Goal: Task Accomplishment & Management: Complete application form

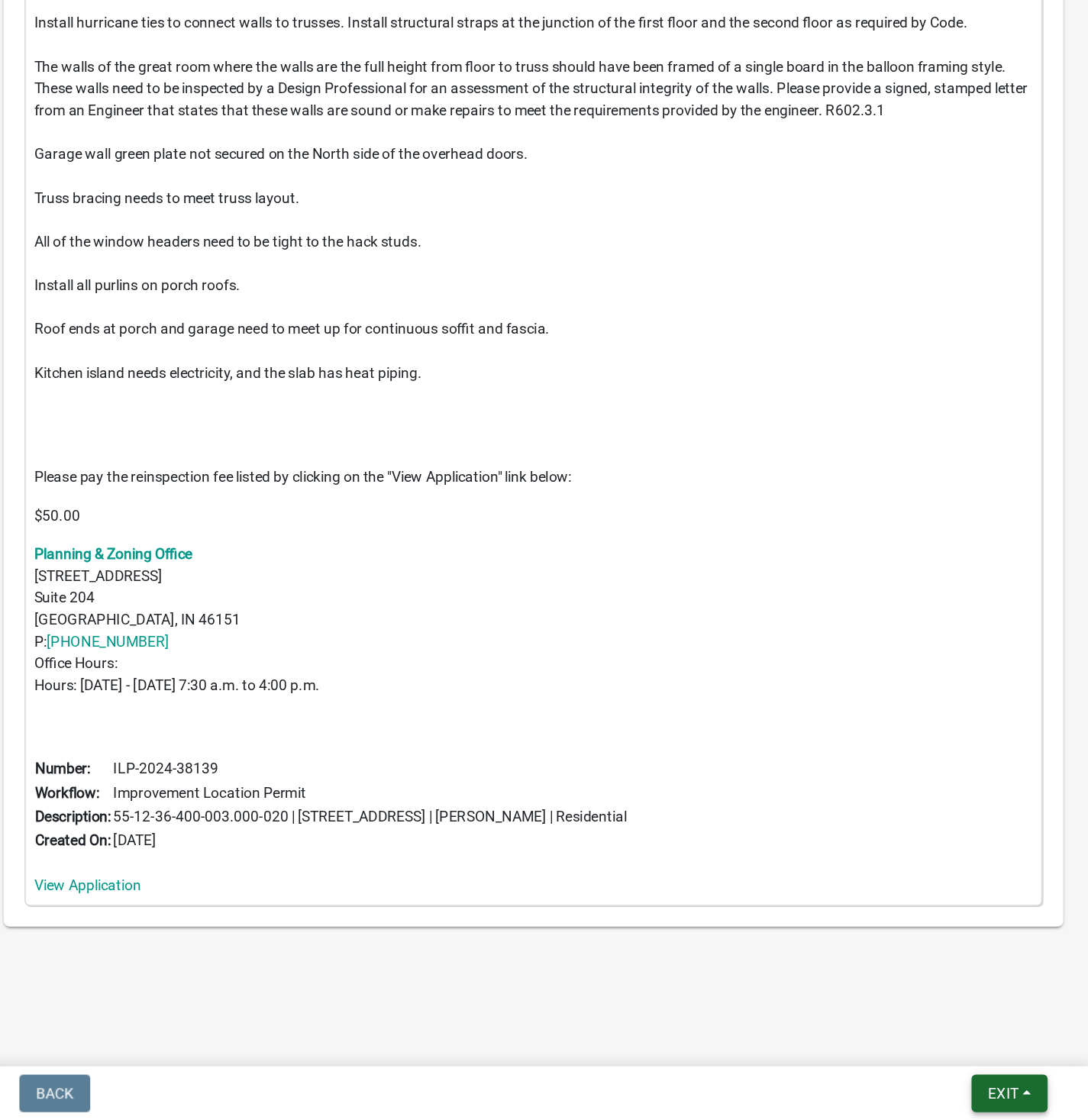
click at [1028, 1095] on span "Exit" at bounding box center [1026, 1100] width 22 height 12
click at [976, 1059] on button "Save & Exit" at bounding box center [998, 1061] width 123 height 36
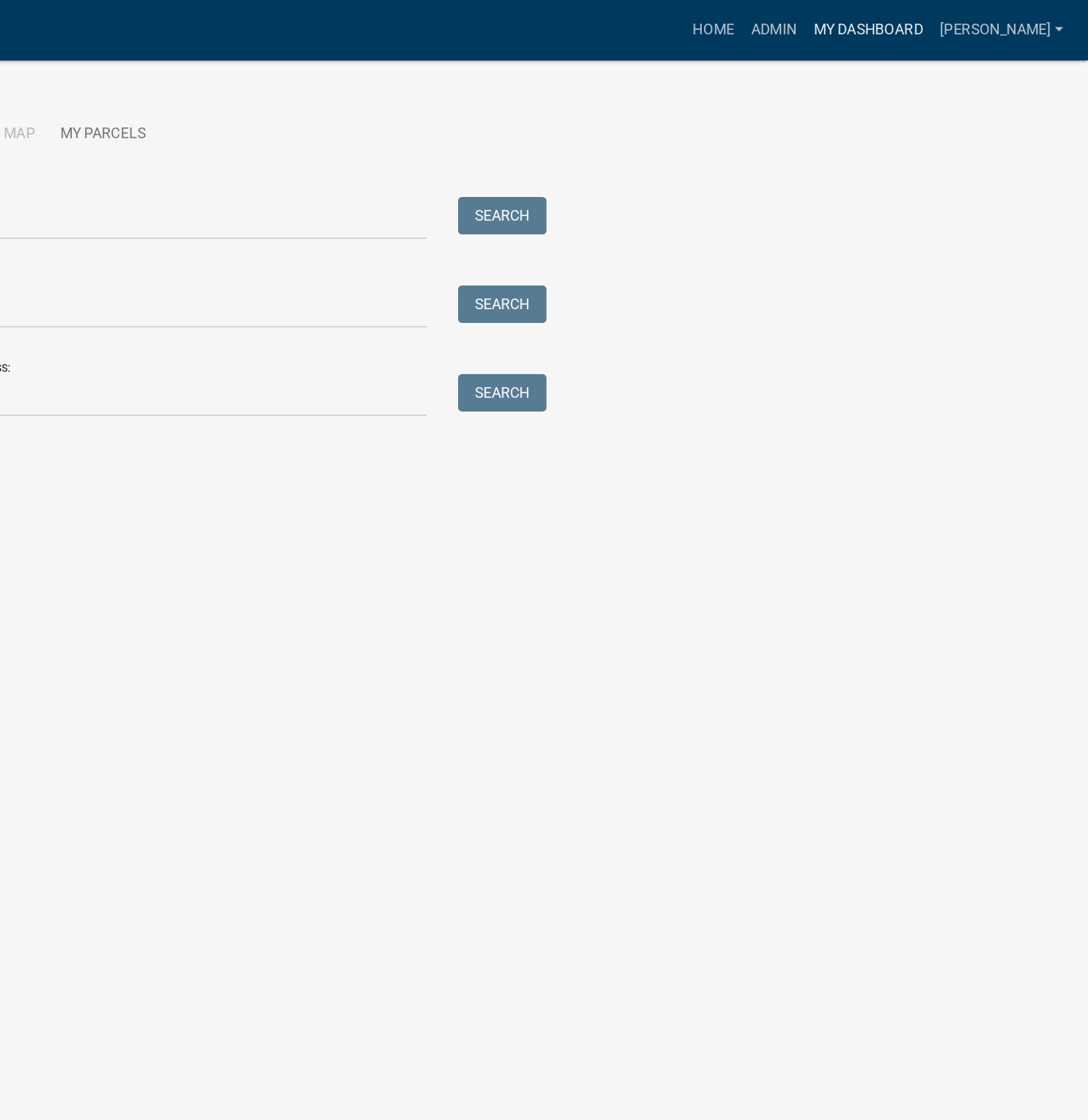
click at [971, 24] on link "My Dashboard" at bounding box center [927, 22] width 93 height 29
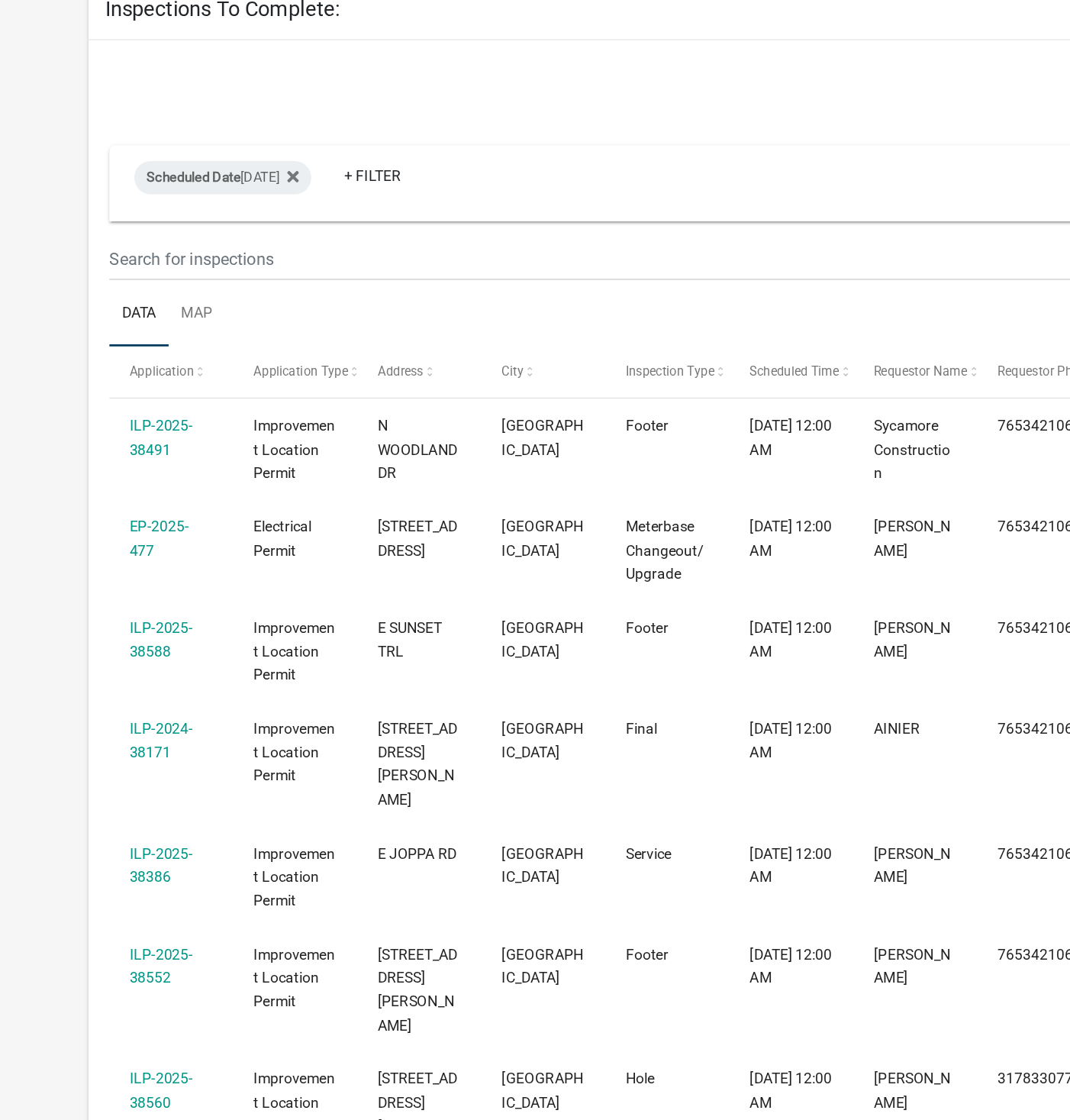
select select "1: 25"
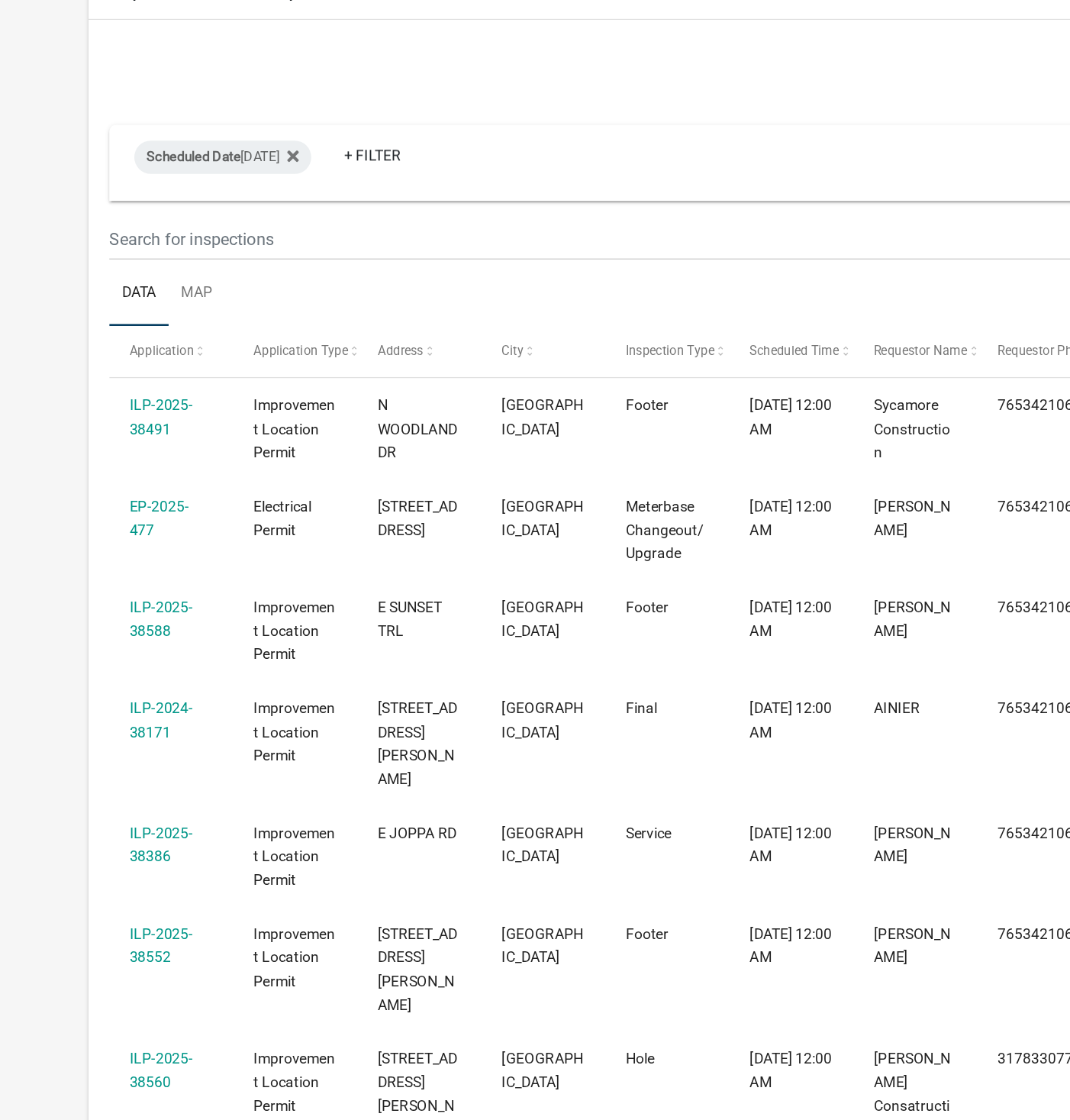
click at [123, 612] on link "ILP-2025-38588" at bounding box center [118, 605] width 46 height 30
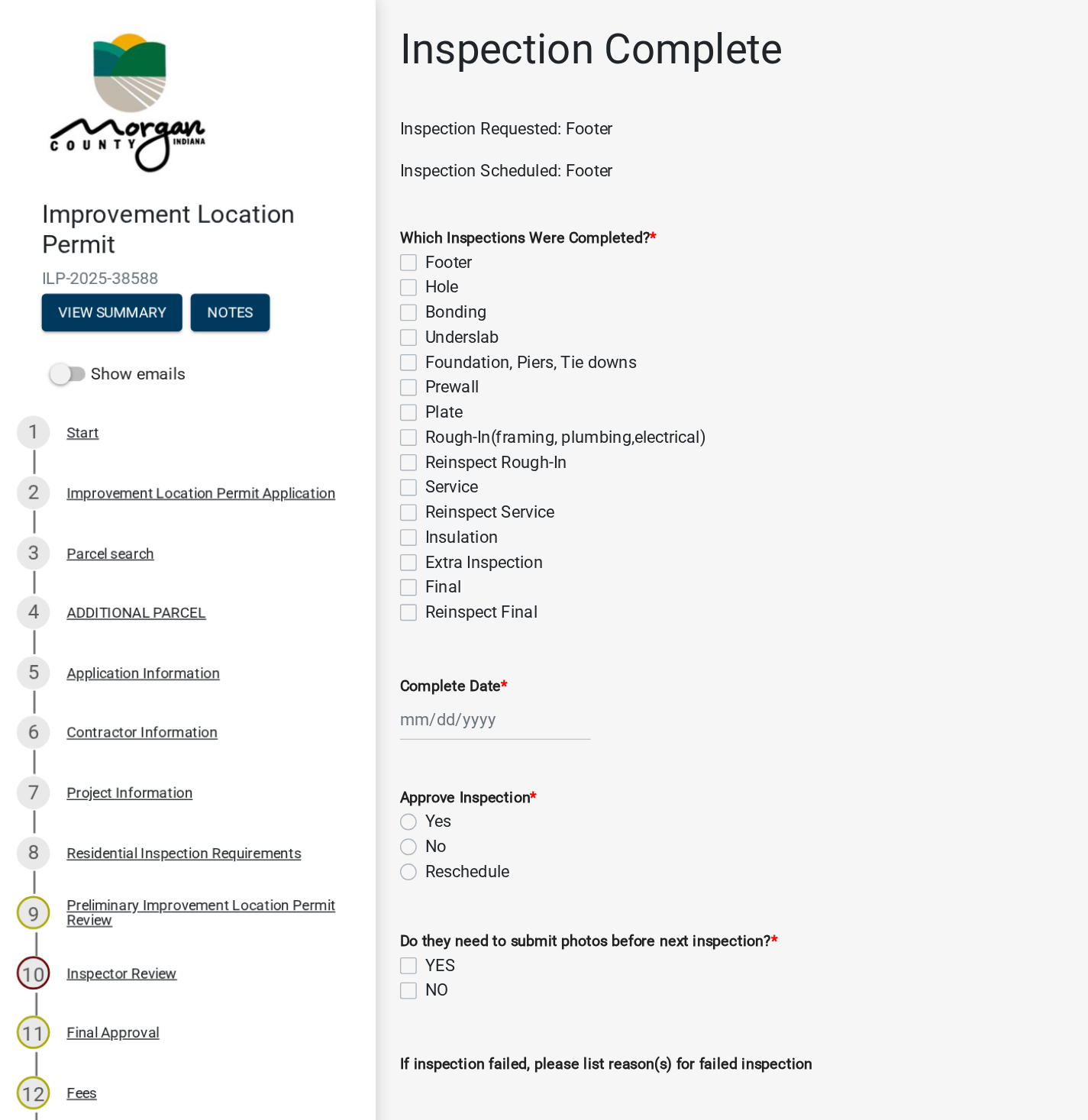
click at [311, 192] on label "Footer" at bounding box center [329, 192] width 35 height 18
click at [311, 192] on input "Footer" at bounding box center [316, 188] width 10 height 10
checkbox input "true"
checkbox input "false"
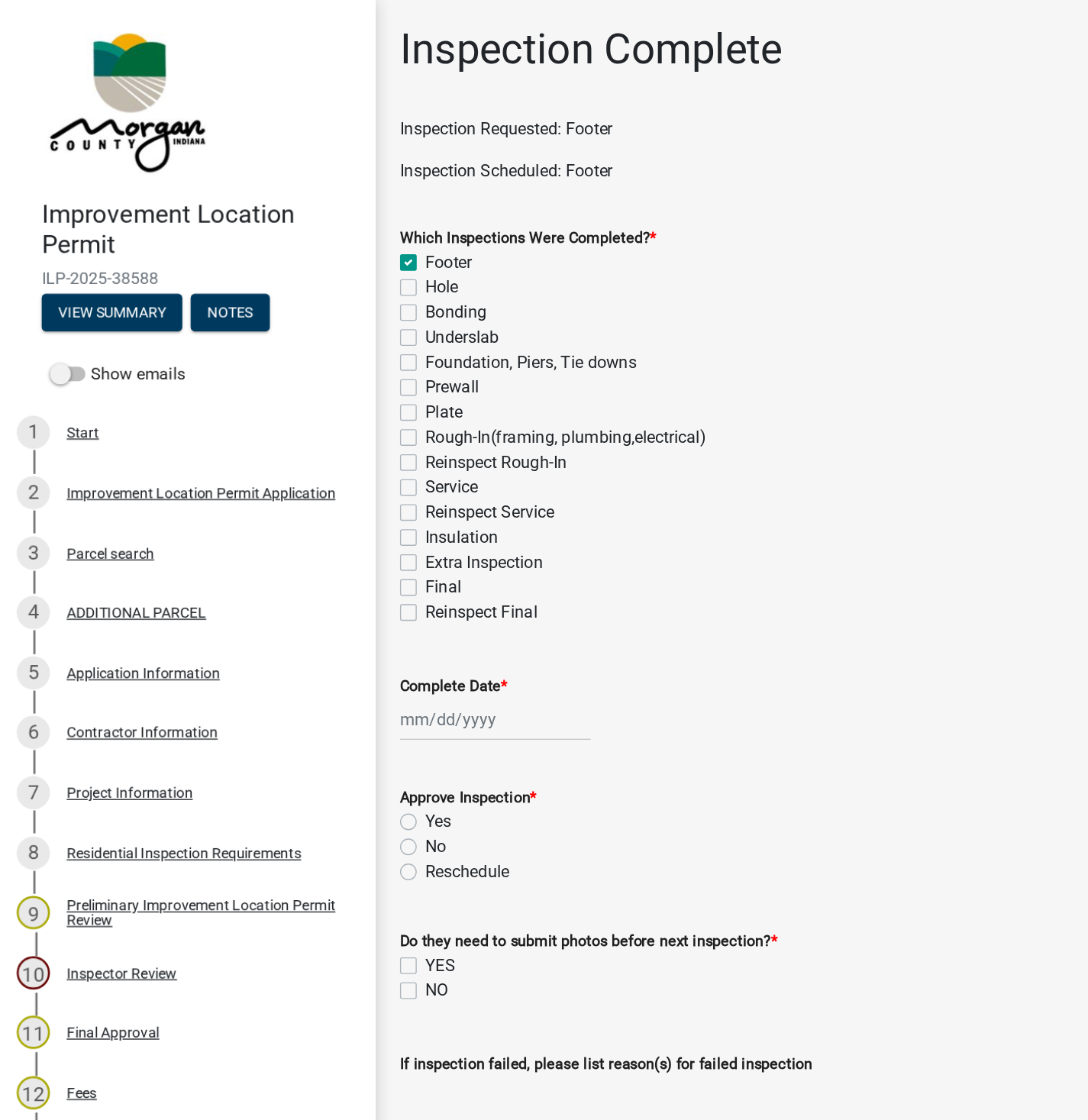
checkbox input "false"
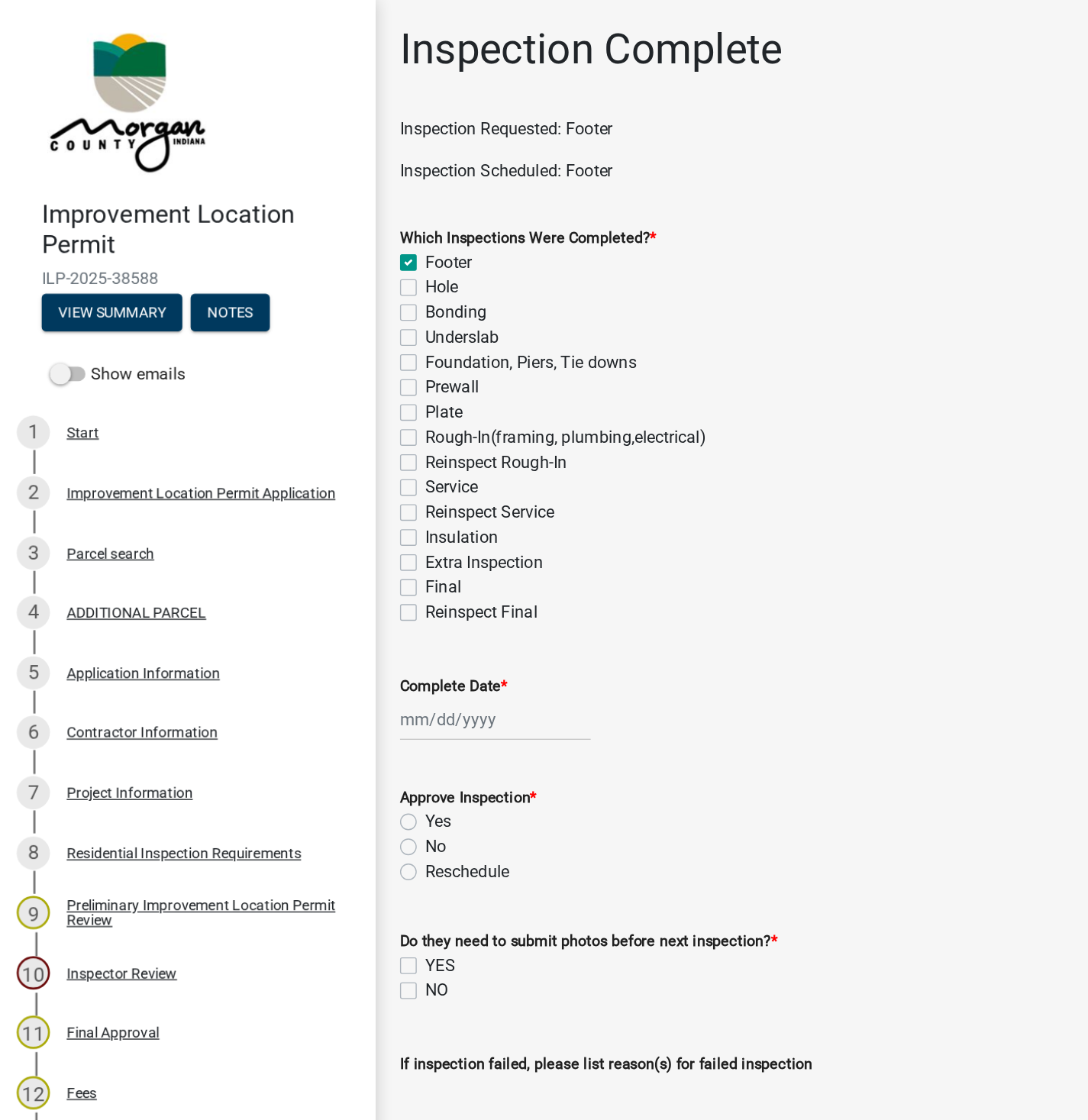
checkbox input "false"
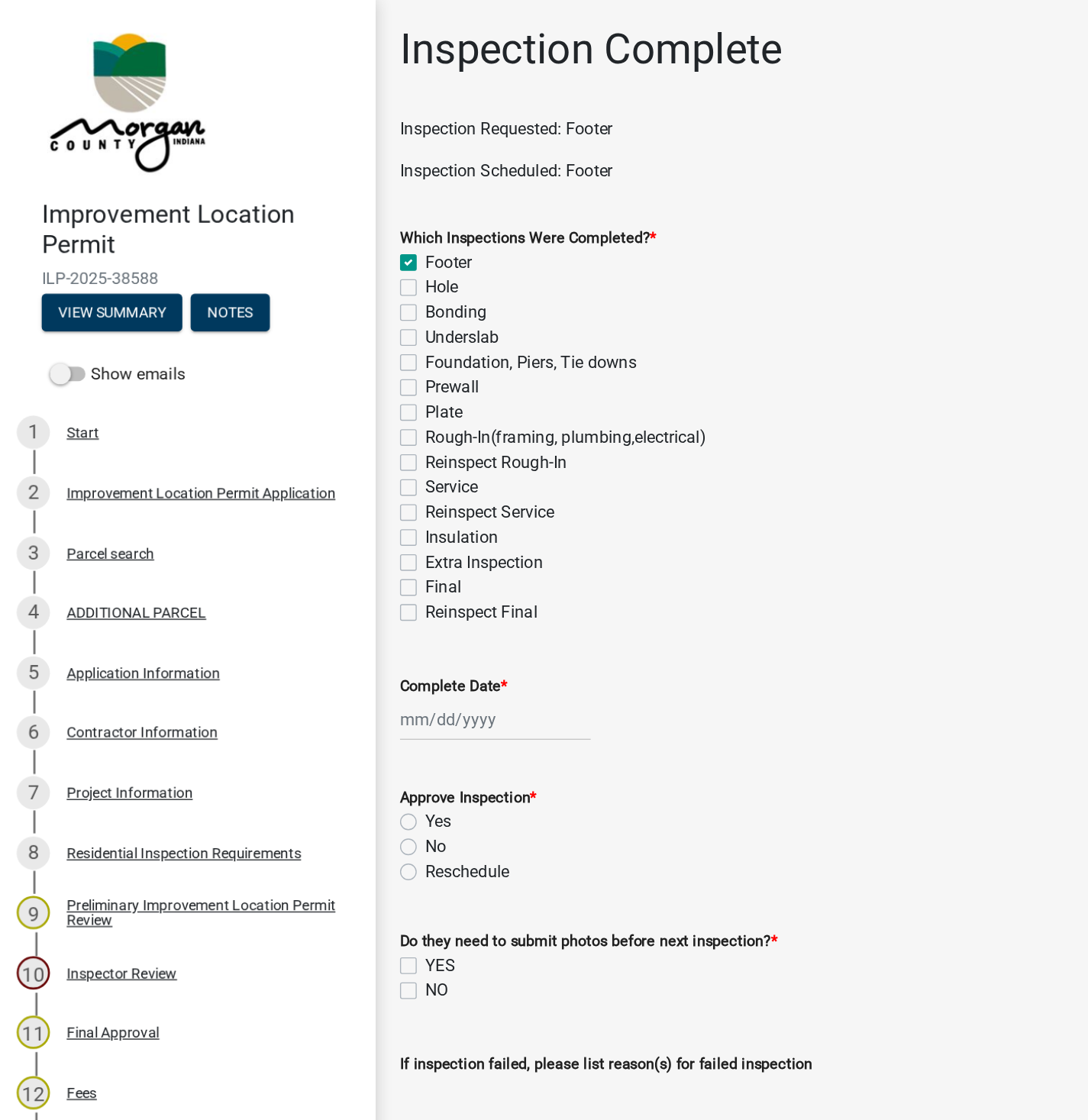
checkbox input "false"
click at [319, 532] on div at bounding box center [363, 527] width 140 height 31
select select "9"
select select "2025"
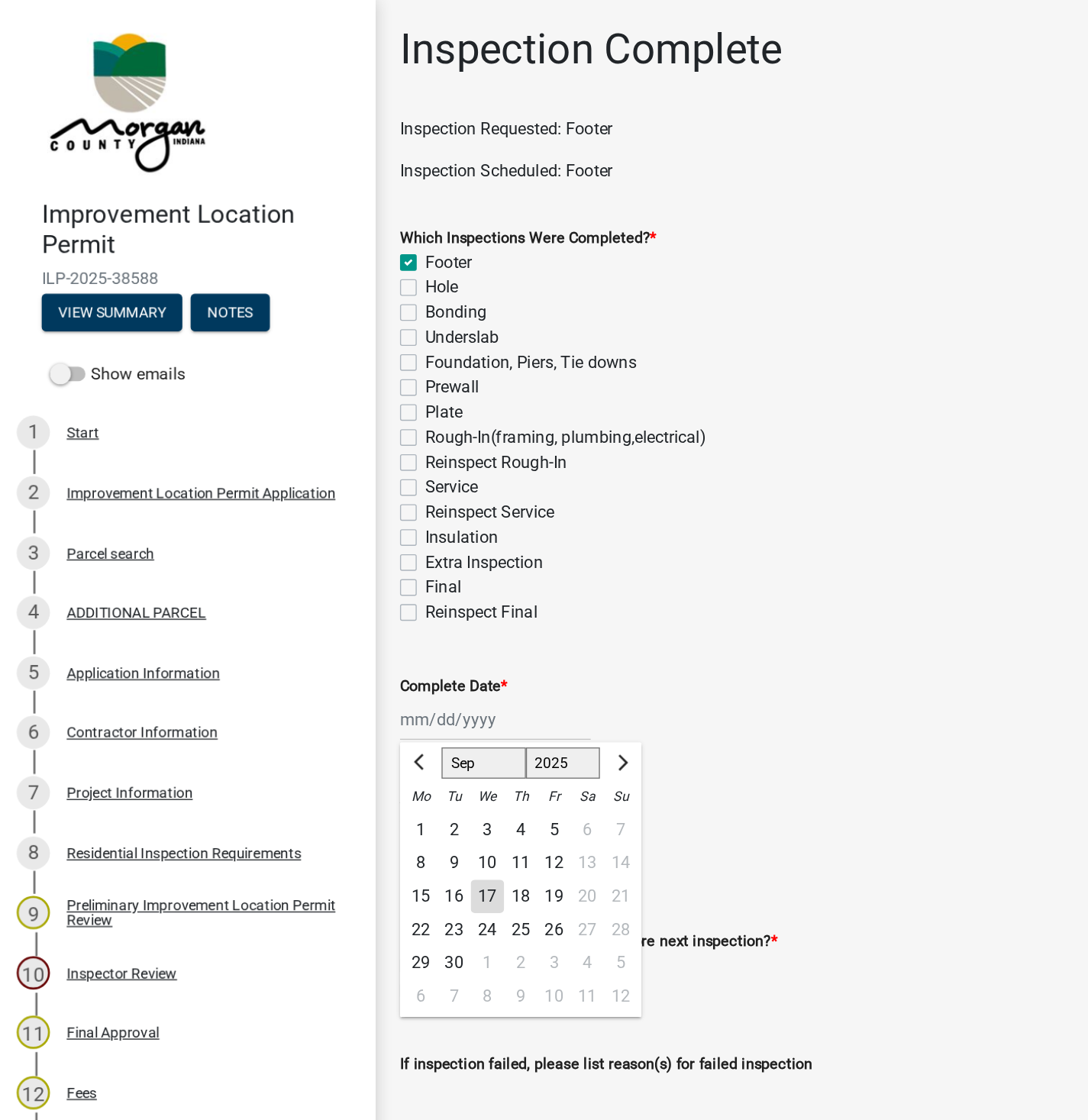
click at [358, 658] on div "17" at bounding box center [358, 657] width 25 height 25
type input "[DATE]"
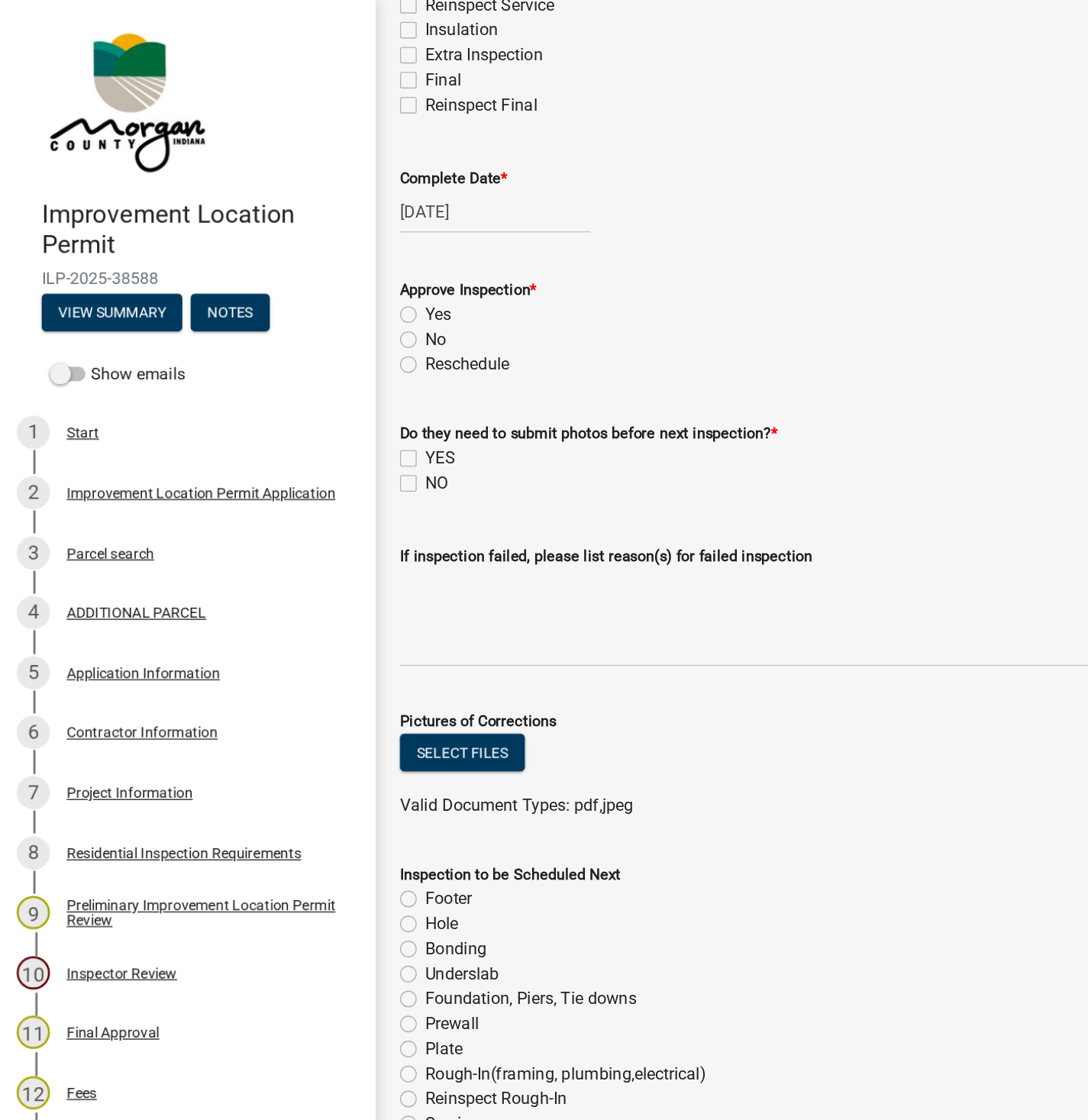
scroll to position [373, 0]
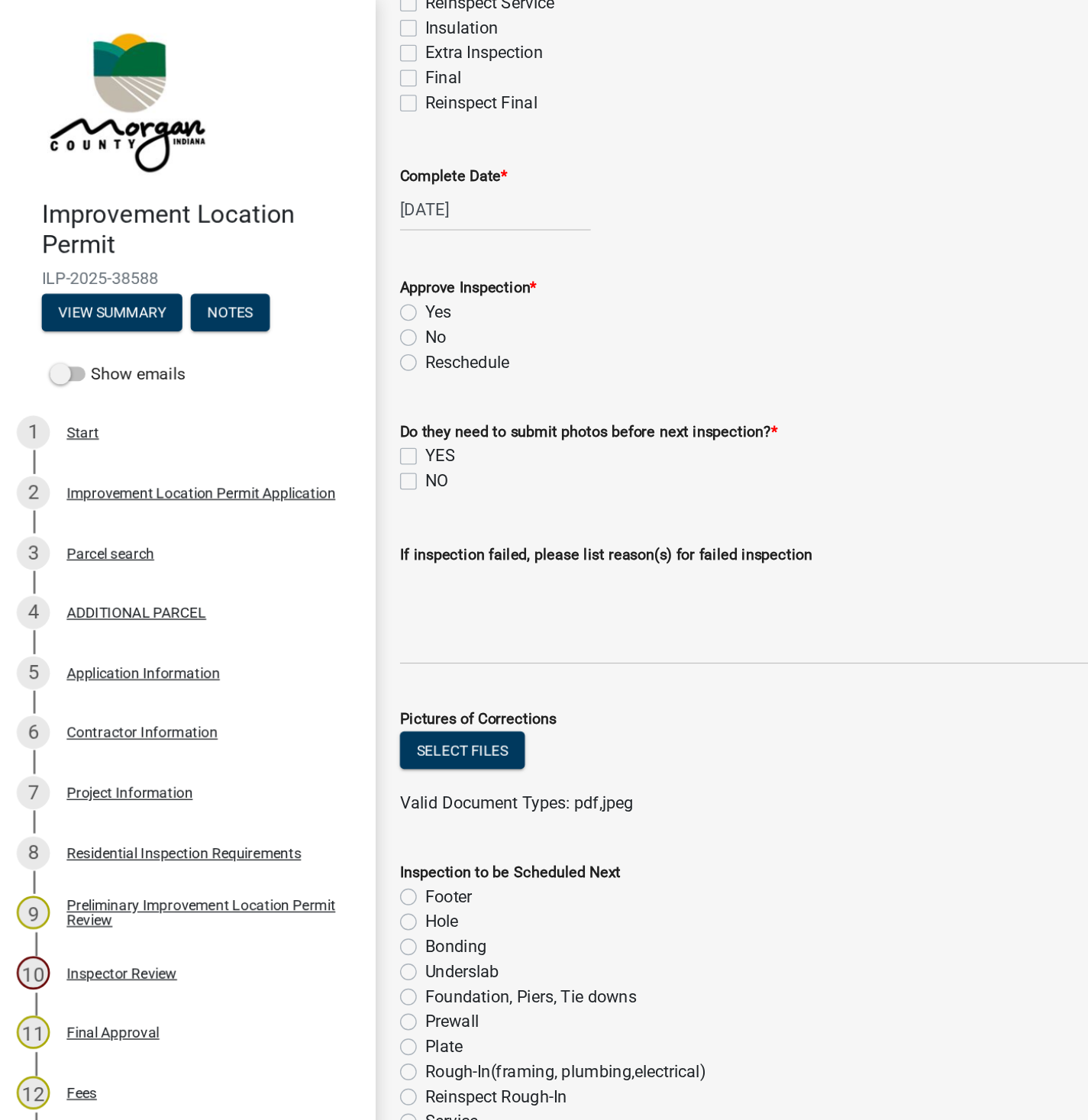
click at [311, 233] on label "Yes" at bounding box center [320, 229] width 19 height 18
click at [311, 230] on input "Yes" at bounding box center [316, 225] width 10 height 10
radio input "true"
click at [312, 350] on label "NO" at bounding box center [320, 353] width 17 height 18
click at [312, 350] on input "NO" at bounding box center [316, 348] width 10 height 10
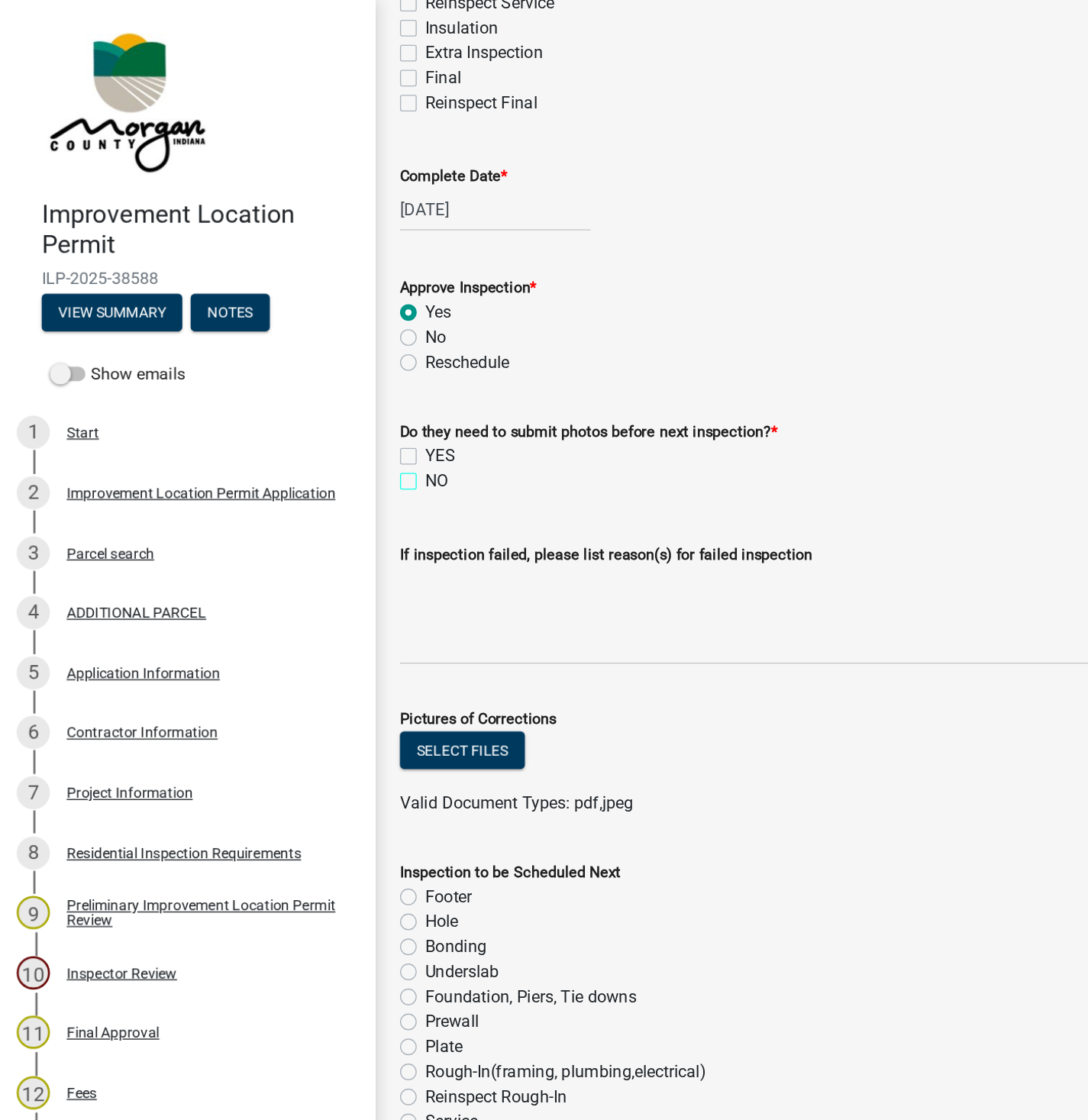
checkbox input "true"
checkbox input "false"
checkbox input "true"
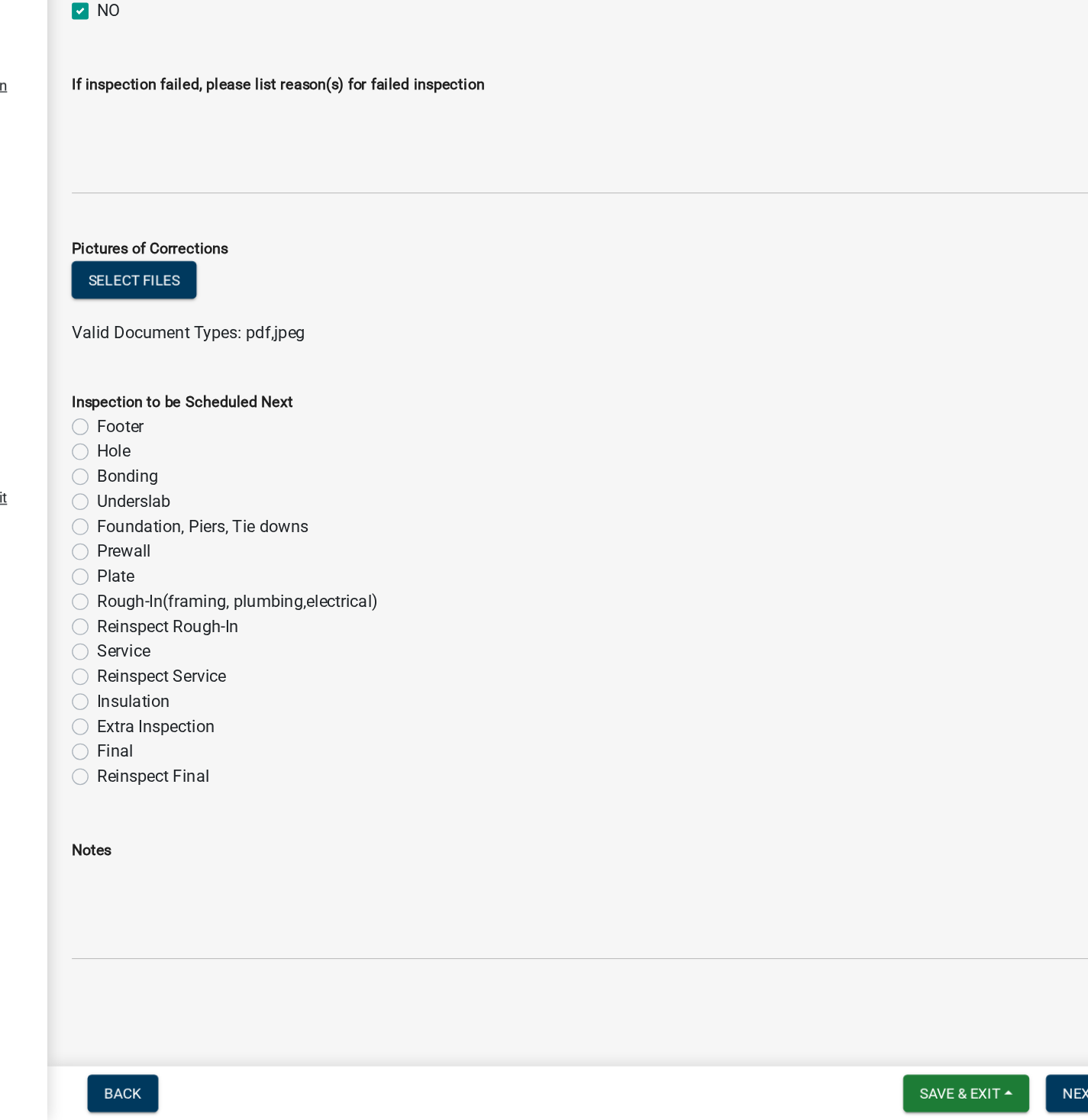
scroll to position [0, 0]
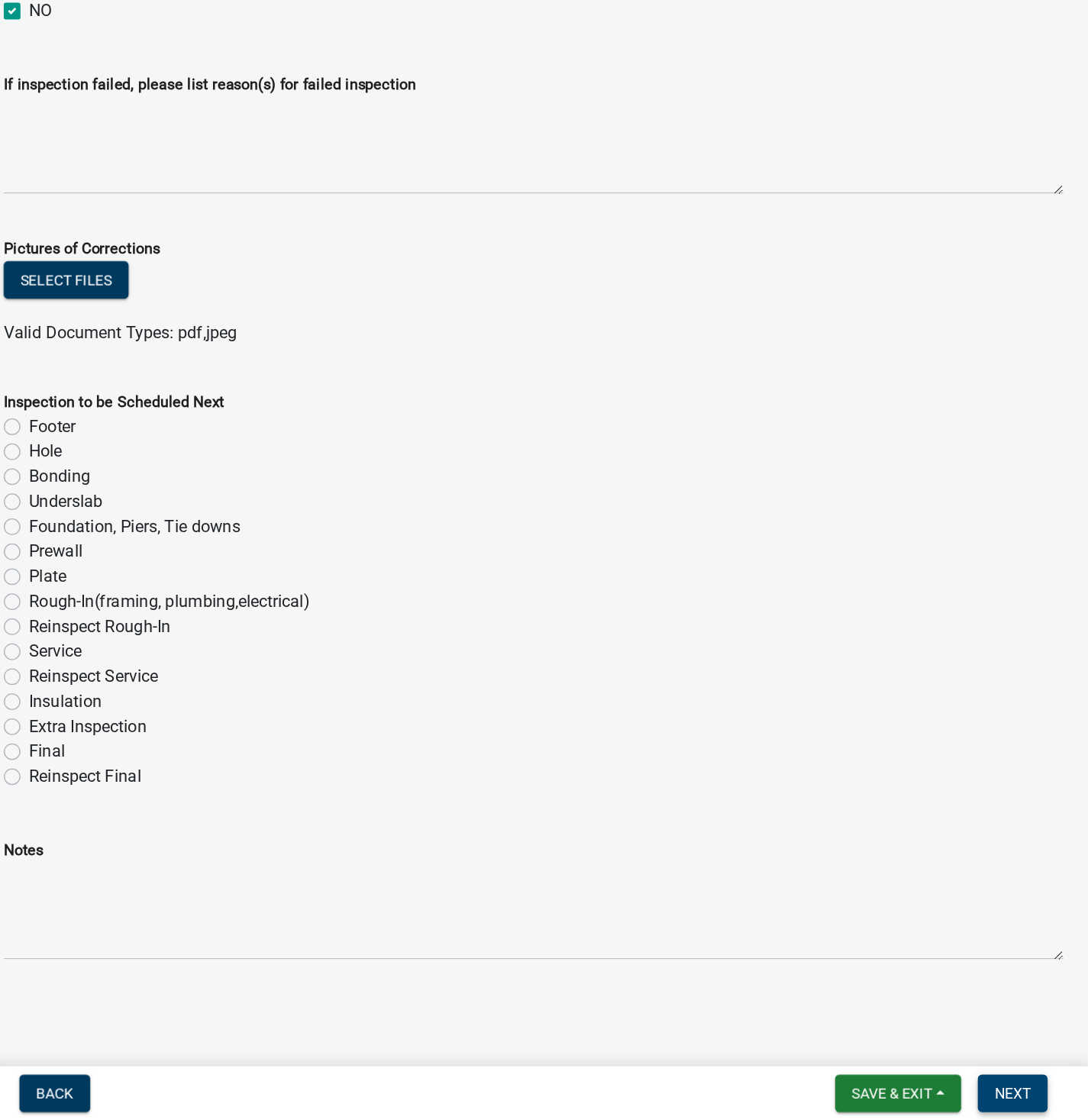
click at [1034, 1100] on span "Next" at bounding box center [1033, 1100] width 26 height 12
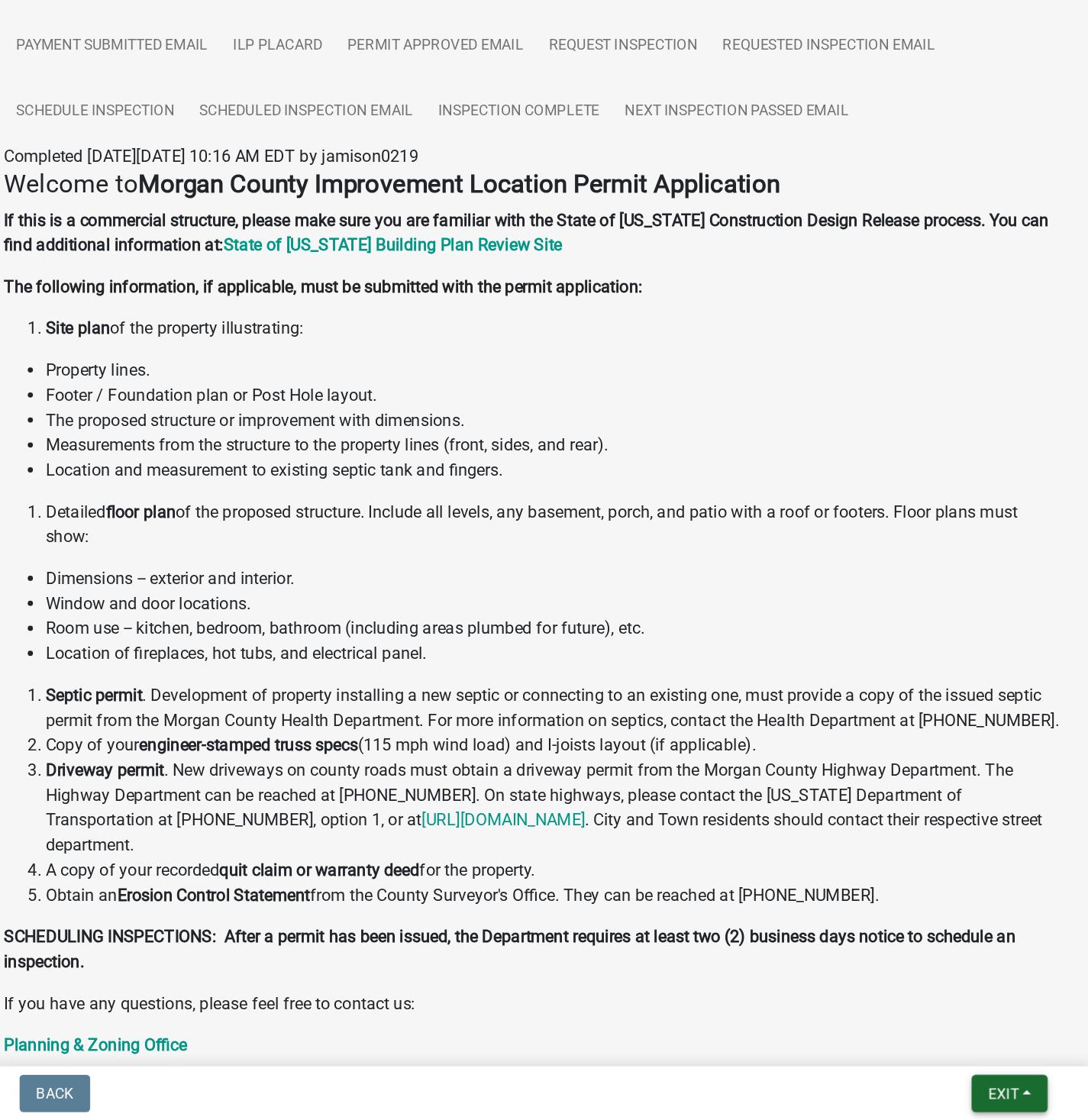
click at [1027, 1095] on span "Exit" at bounding box center [1026, 1100] width 22 height 12
click at [981, 1064] on button "Save & Exit" at bounding box center [998, 1061] width 123 height 36
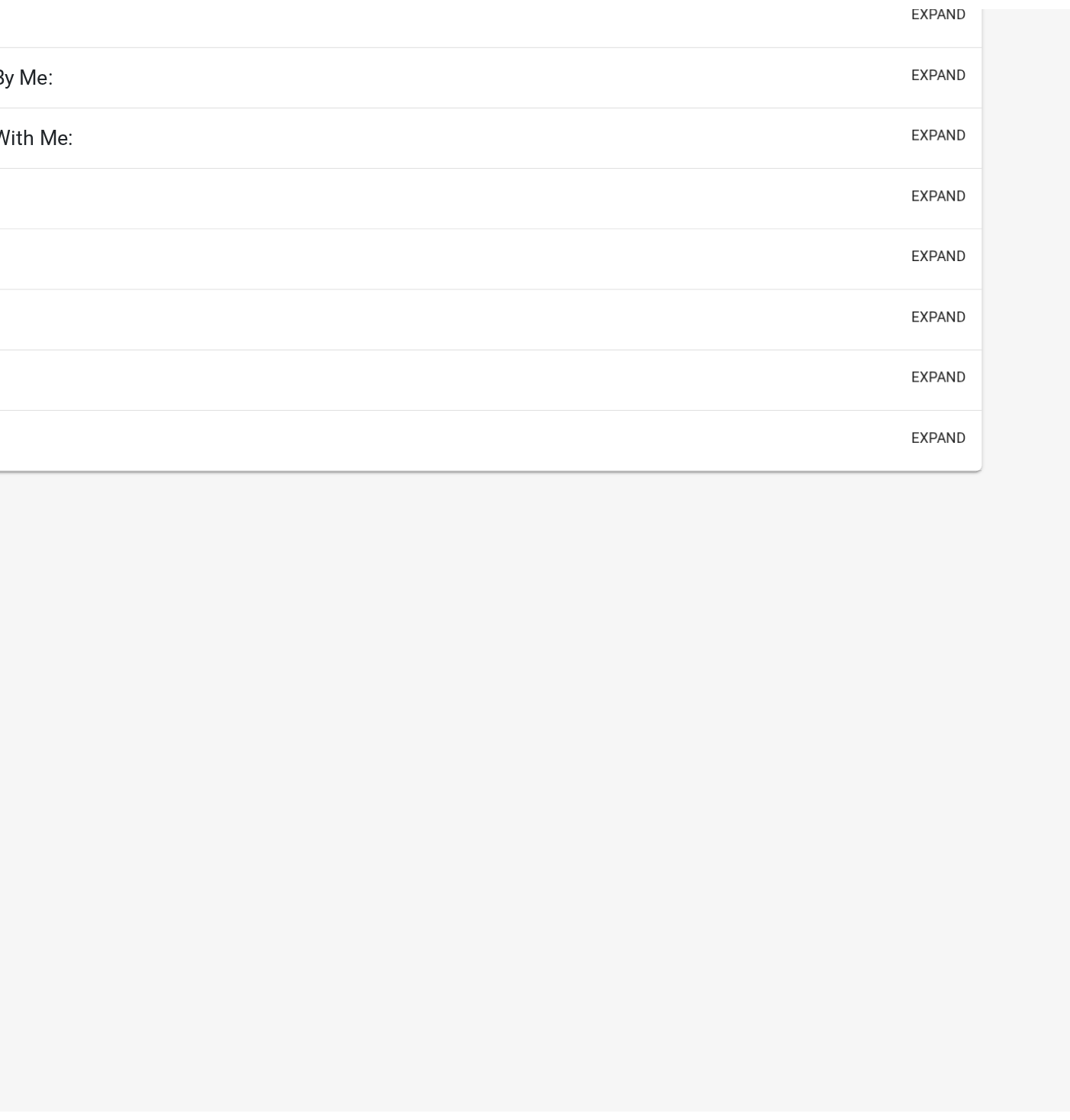
scroll to position [44, 0]
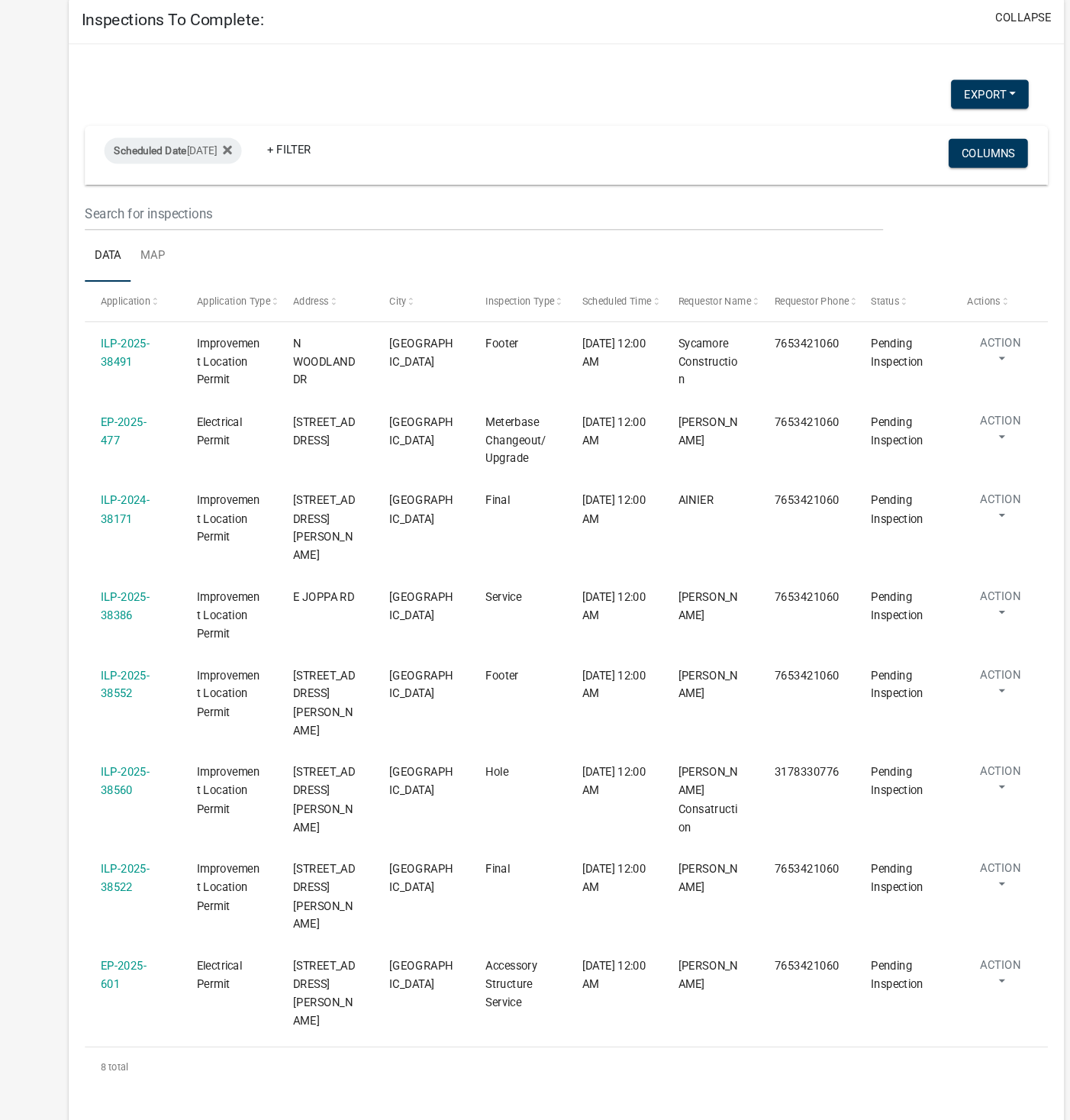
scroll to position [94, 0]
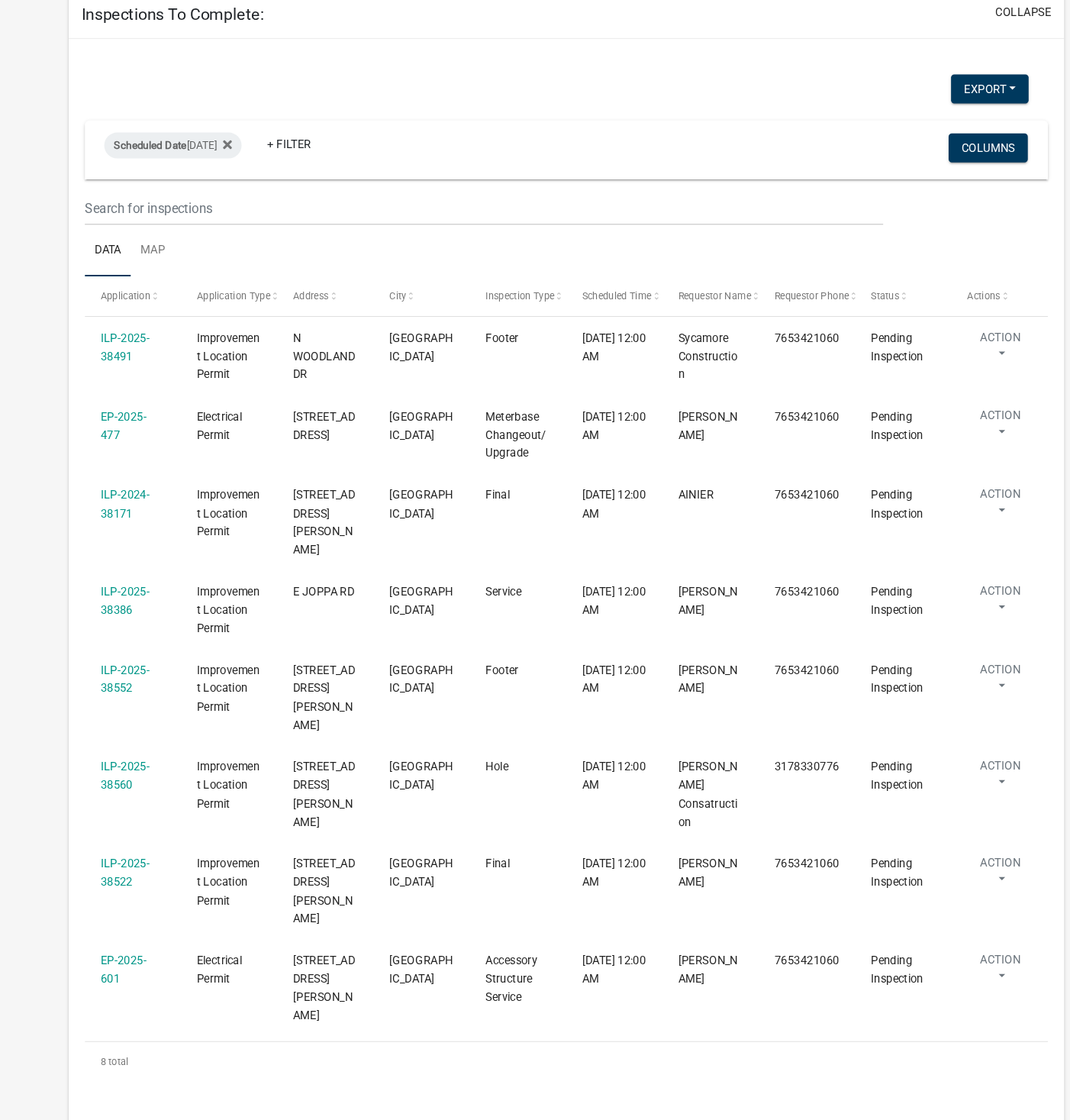
select select "1: 25"
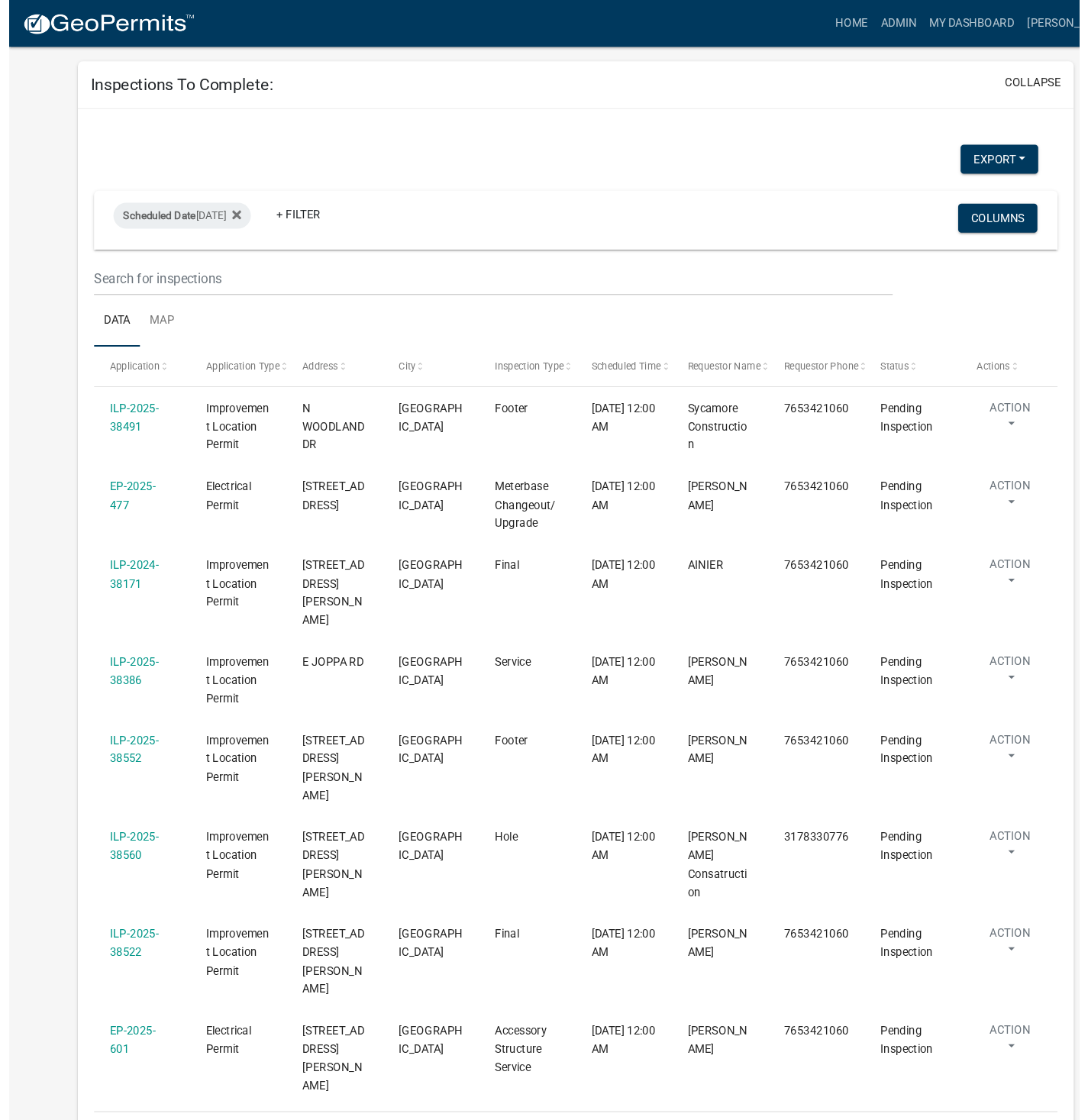
scroll to position [0, 0]
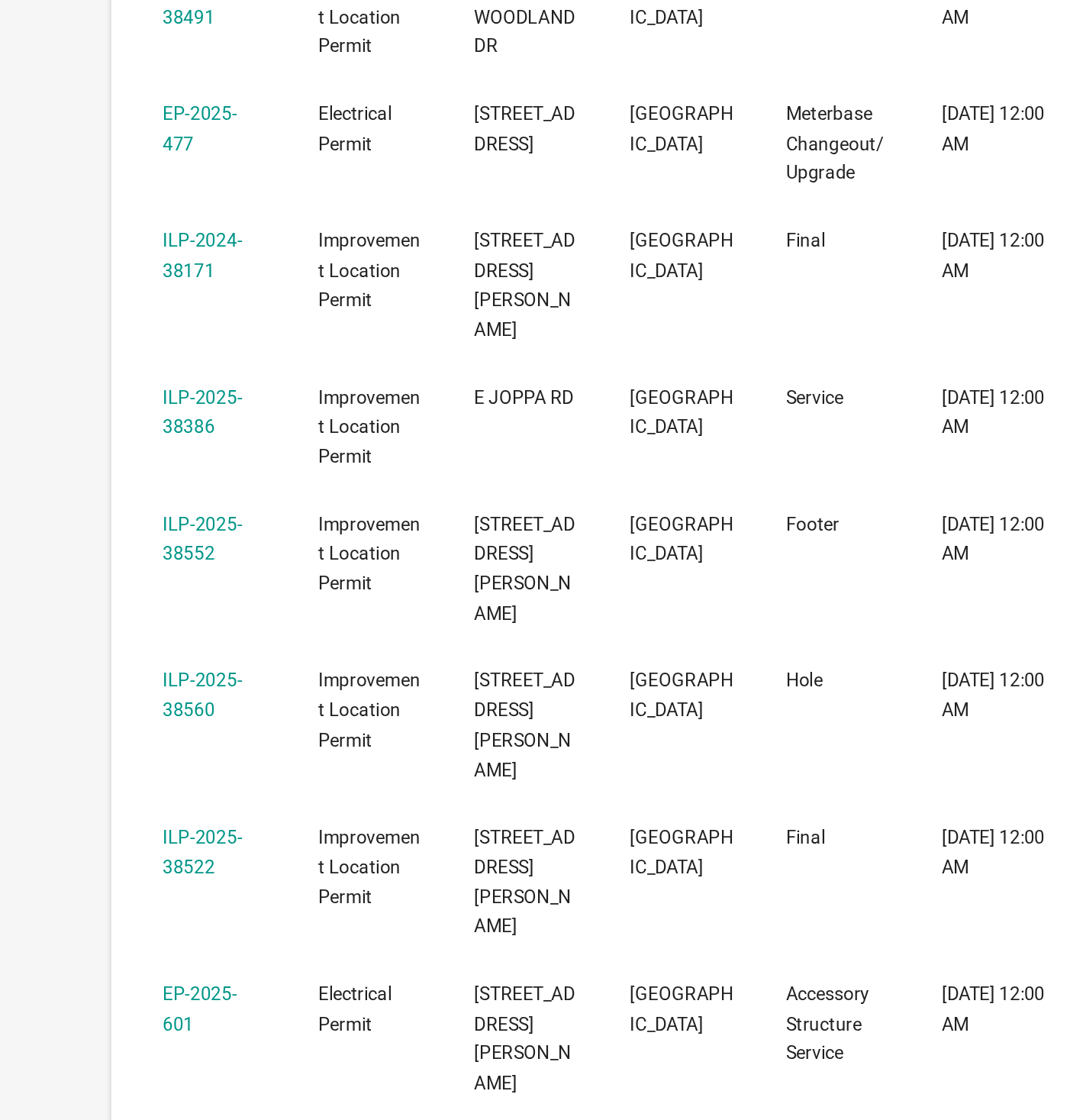
click at [128, 939] on link "ILP-2025-38522" at bounding box center [118, 954] width 46 height 30
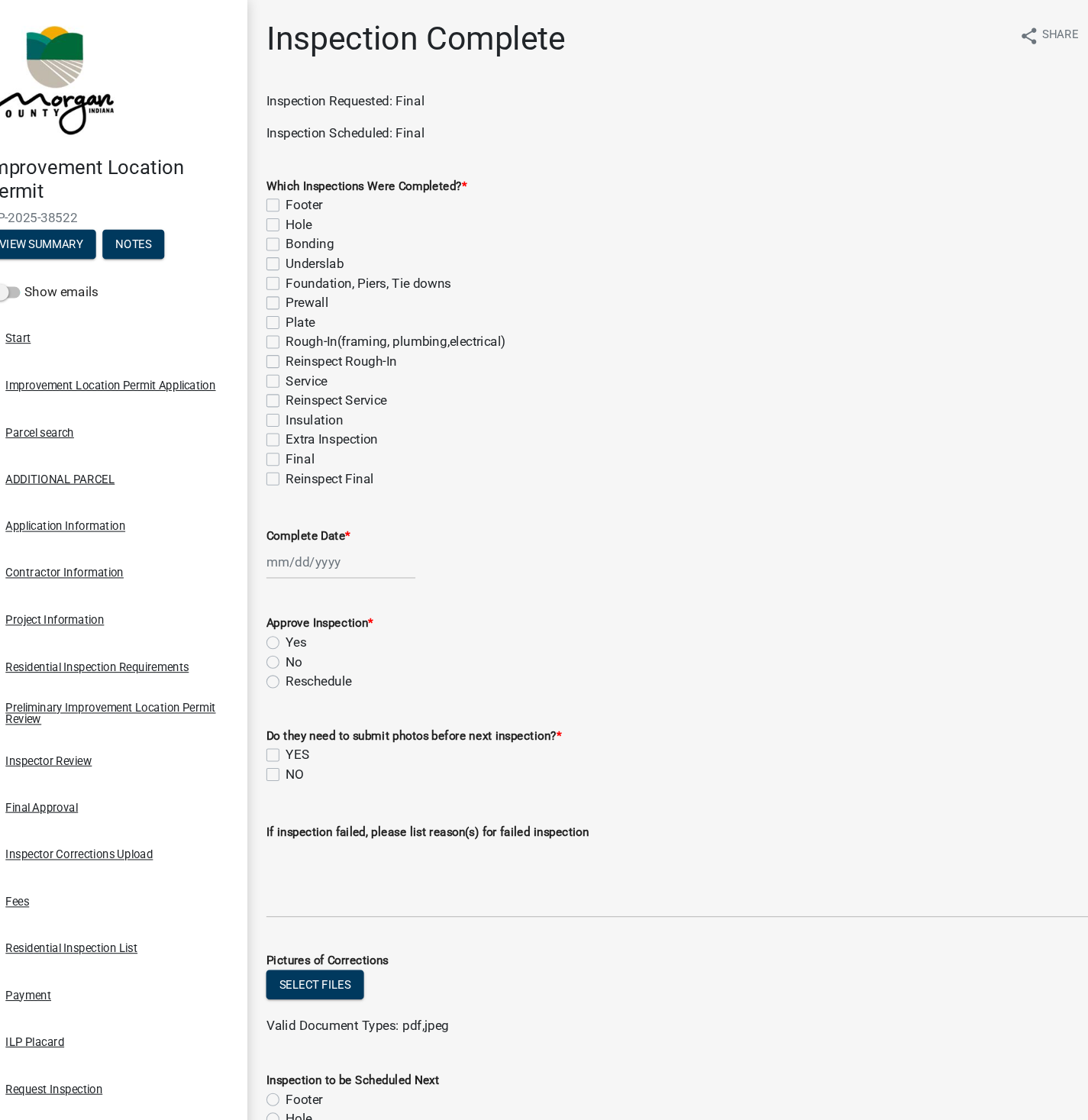
click at [311, 430] on label "Final" at bounding box center [325, 430] width 26 height 18
click at [311, 430] on input "Final" at bounding box center [316, 426] width 10 height 10
checkbox input "true"
checkbox input "false"
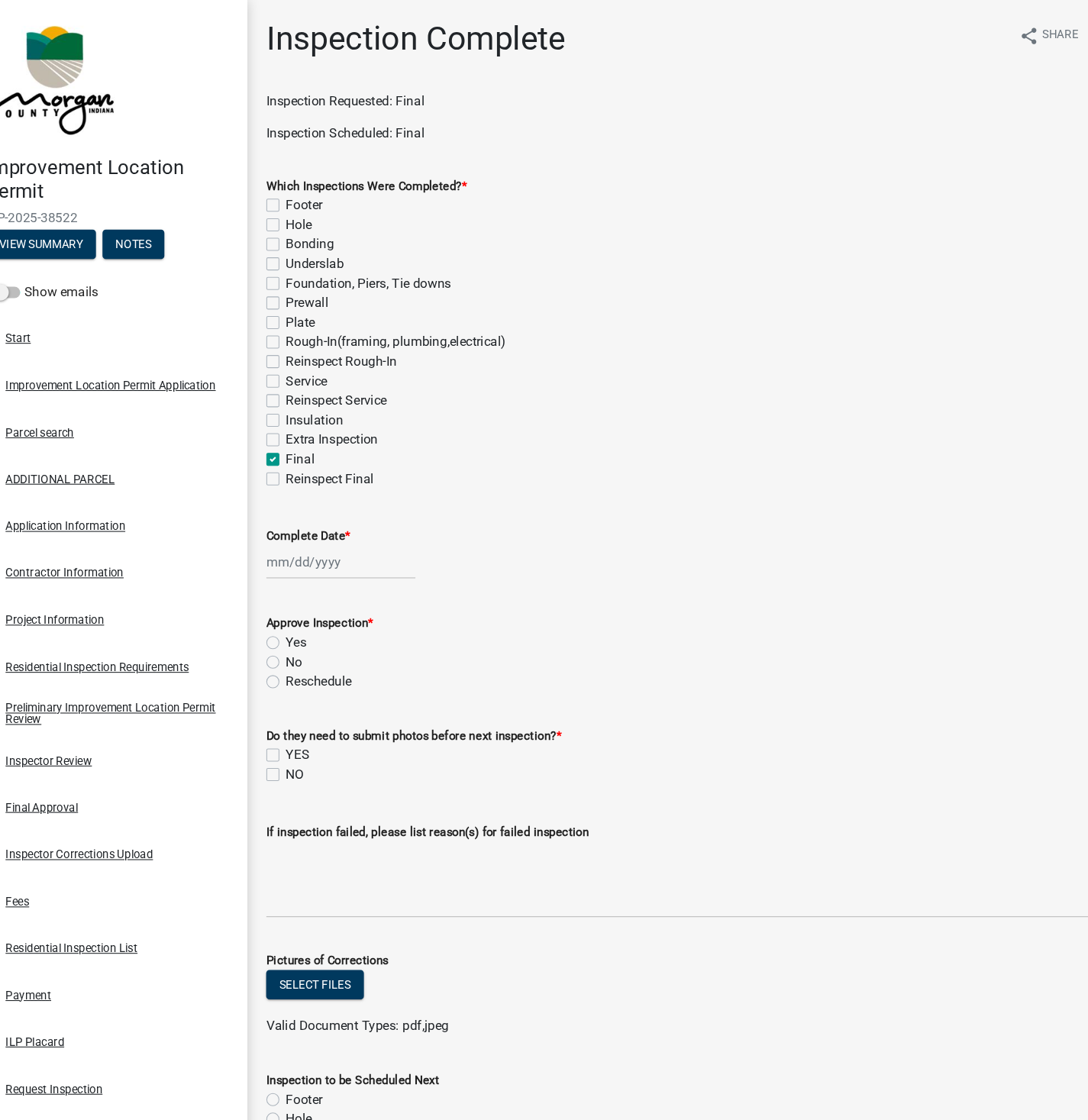
checkbox input "false"
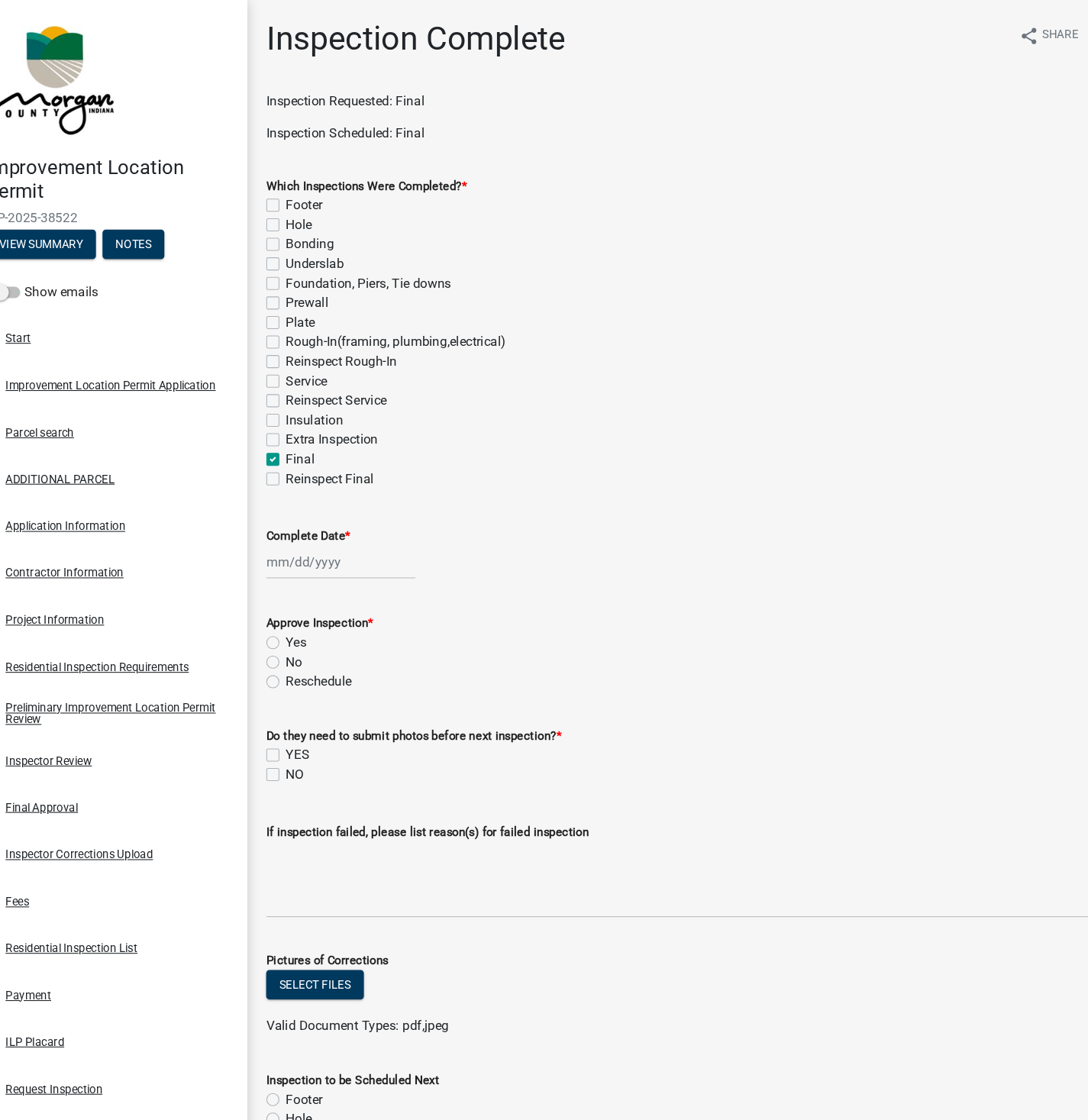
checkbox input "false"
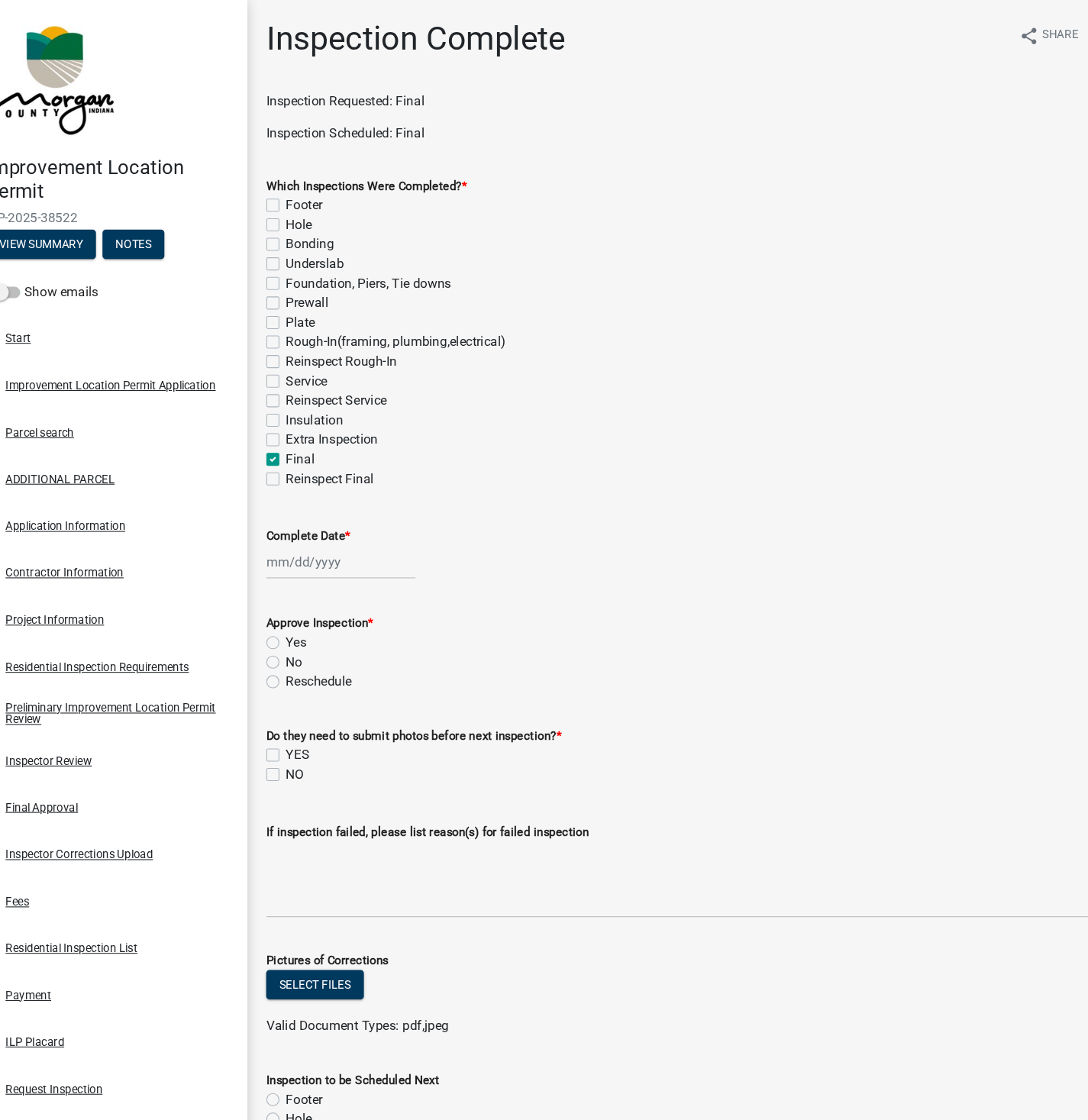
checkbox input "false"
checkbox input "true"
checkbox input "false"
click at [344, 531] on div at bounding box center [363, 527] width 140 height 31
select select "9"
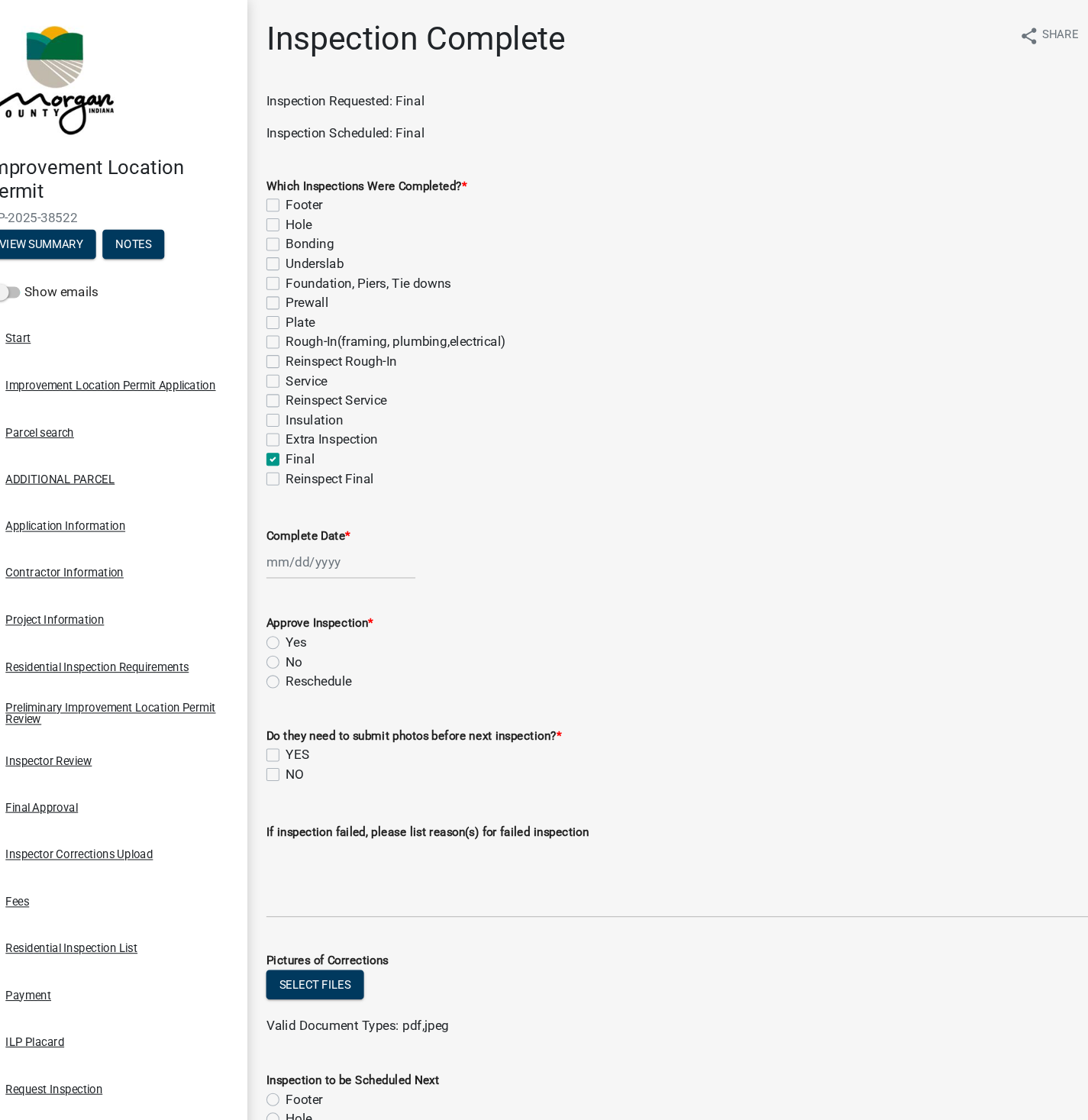
select select "2025"
click at [356, 681] on div "24" at bounding box center [358, 682] width 25 height 25
type input "[DATE]"
click at [346, 531] on div "[DATE]" at bounding box center [363, 527] width 140 height 31
select select "9"
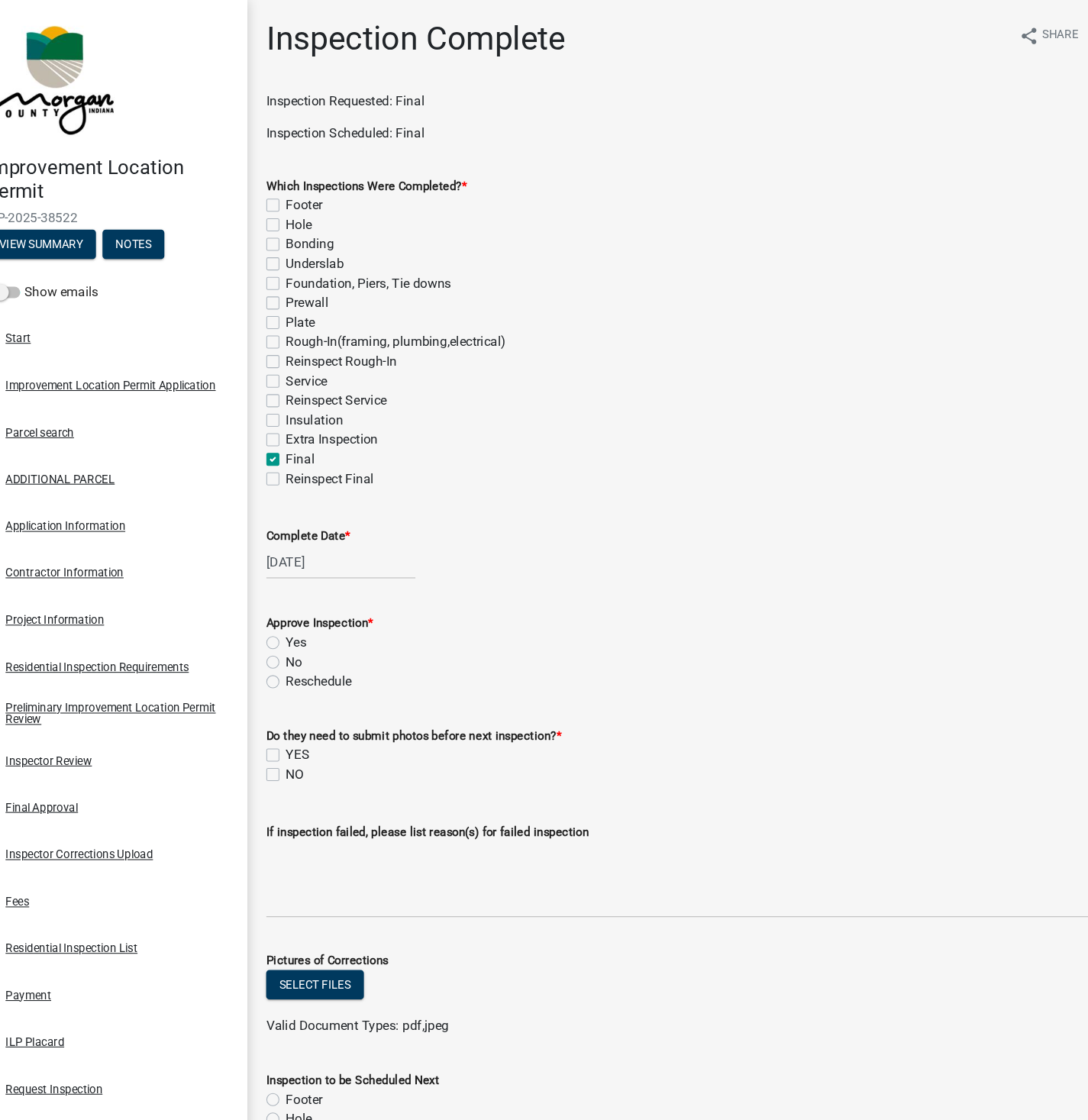
select select "2025"
click at [380, 656] on div "18" at bounding box center [382, 657] width 25 height 25
type input "[DATE]"
click at [337, 526] on div "[DATE]" at bounding box center [363, 527] width 140 height 31
select select "9"
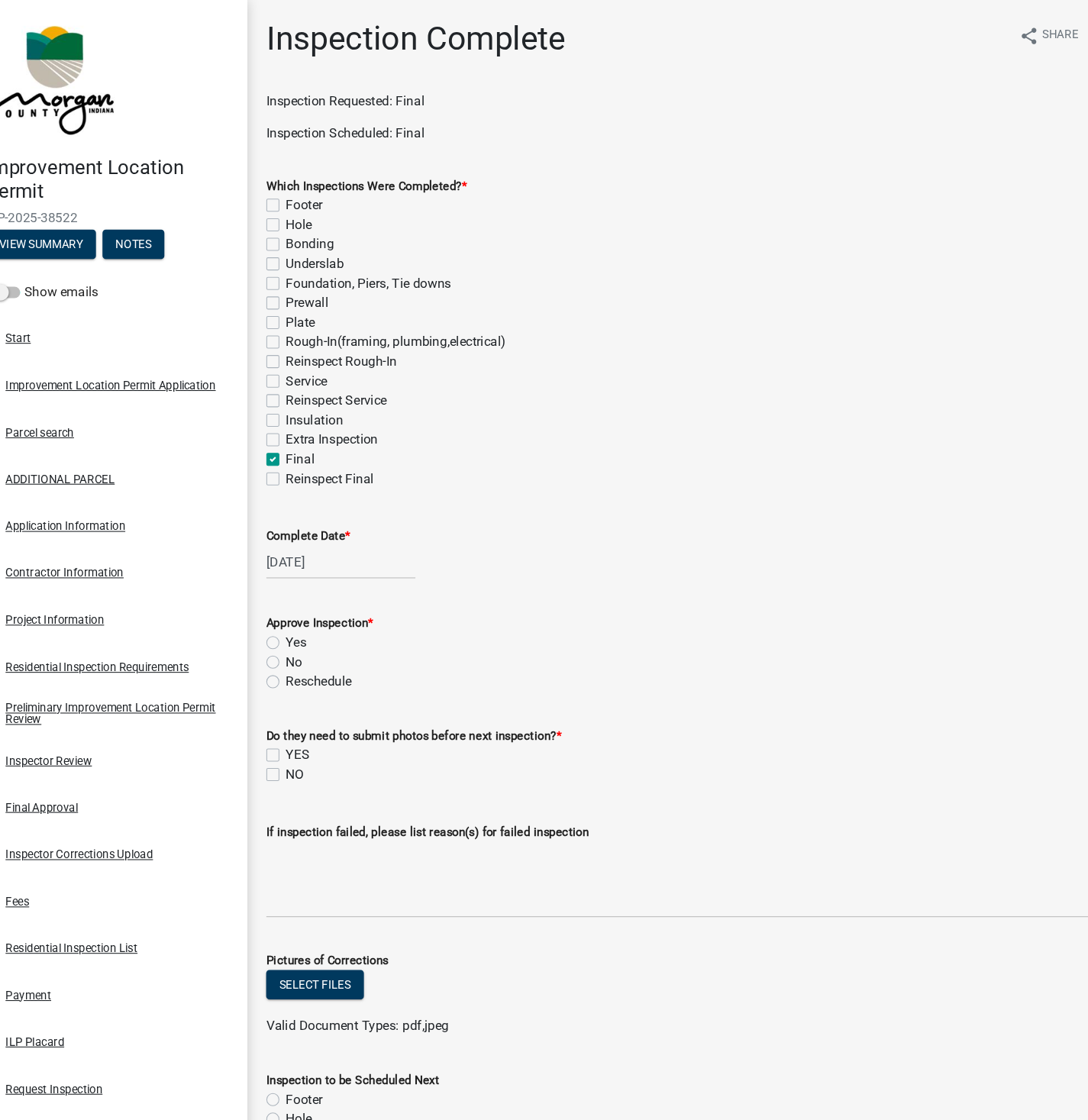
select select "2025"
click at [363, 663] on div "17" at bounding box center [358, 657] width 25 height 25
type input "[DATE]"
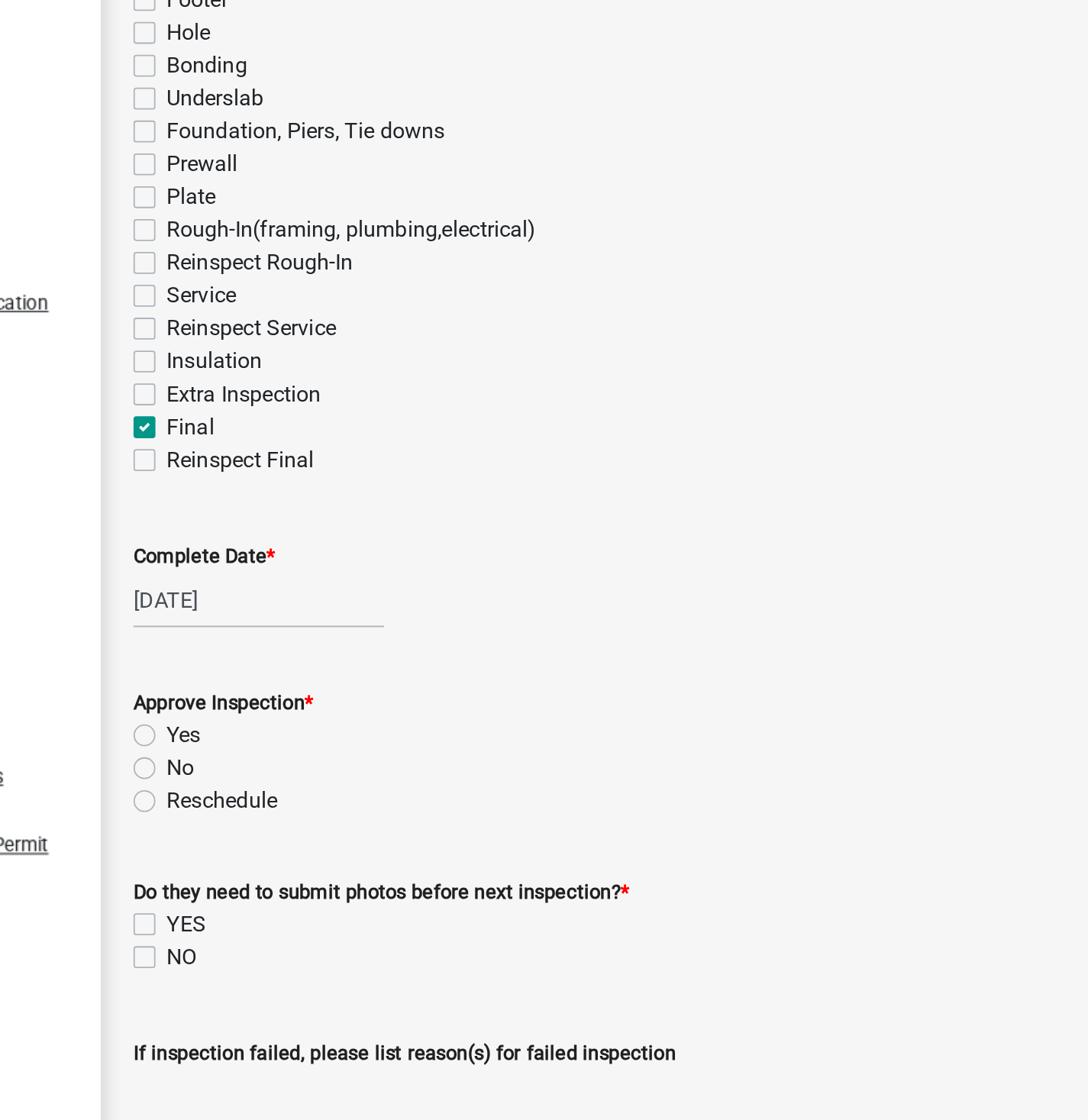
click at [311, 598] on label "Yes" at bounding box center [320, 603] width 19 height 18
click at [311, 598] on input "Yes" at bounding box center [316, 598] width 10 height 10
radio input "true"
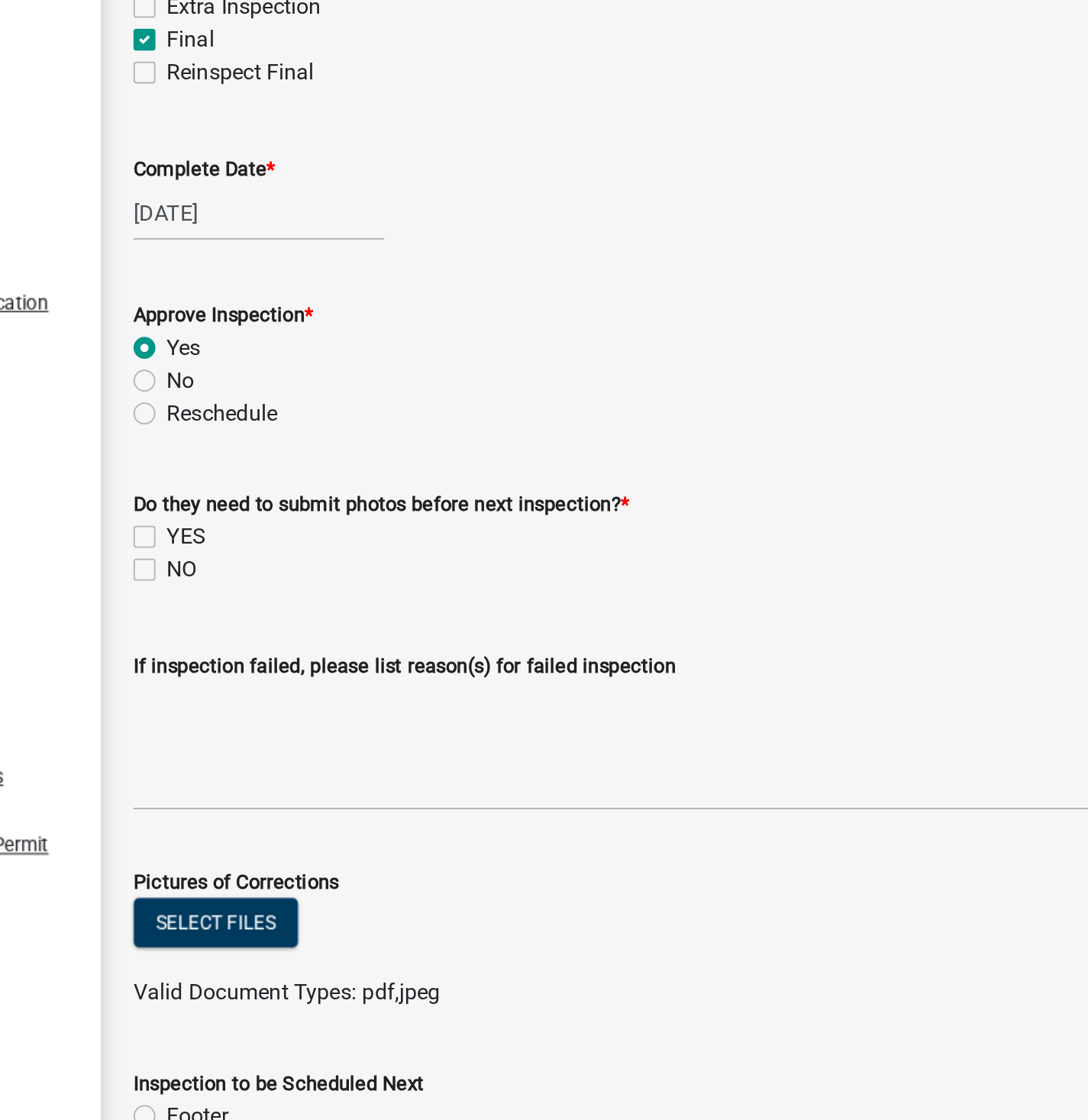
scroll to position [220, 0]
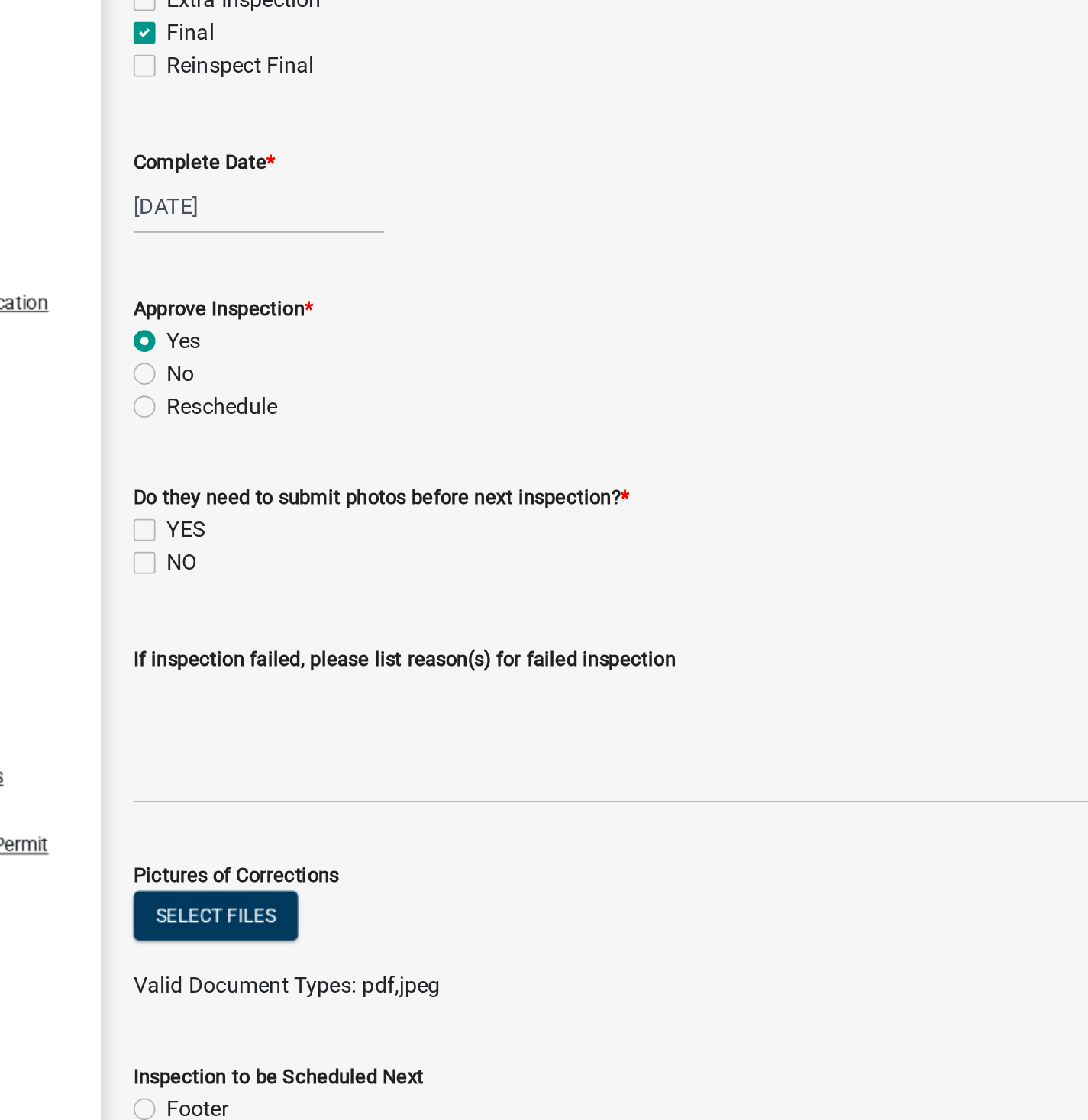
click at [311, 508] on label "NO" at bounding box center [320, 506] width 17 height 18
click at [311, 507] on input "NO" at bounding box center [316, 502] width 10 height 10
checkbox input "true"
checkbox input "false"
checkbox input "true"
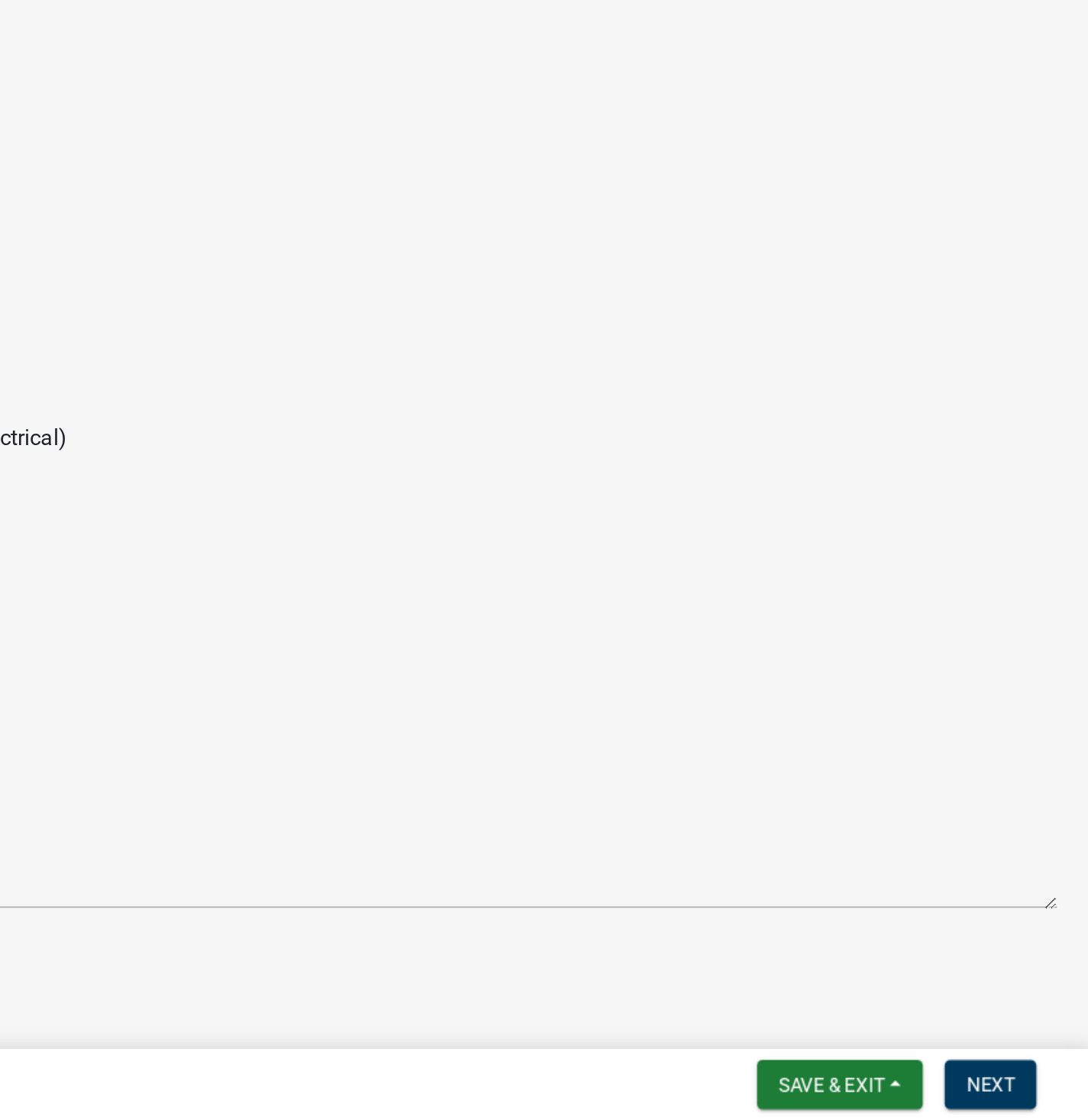
scroll to position [0, 0]
click at [1031, 1108] on button "Next" at bounding box center [1033, 1100] width 51 height 27
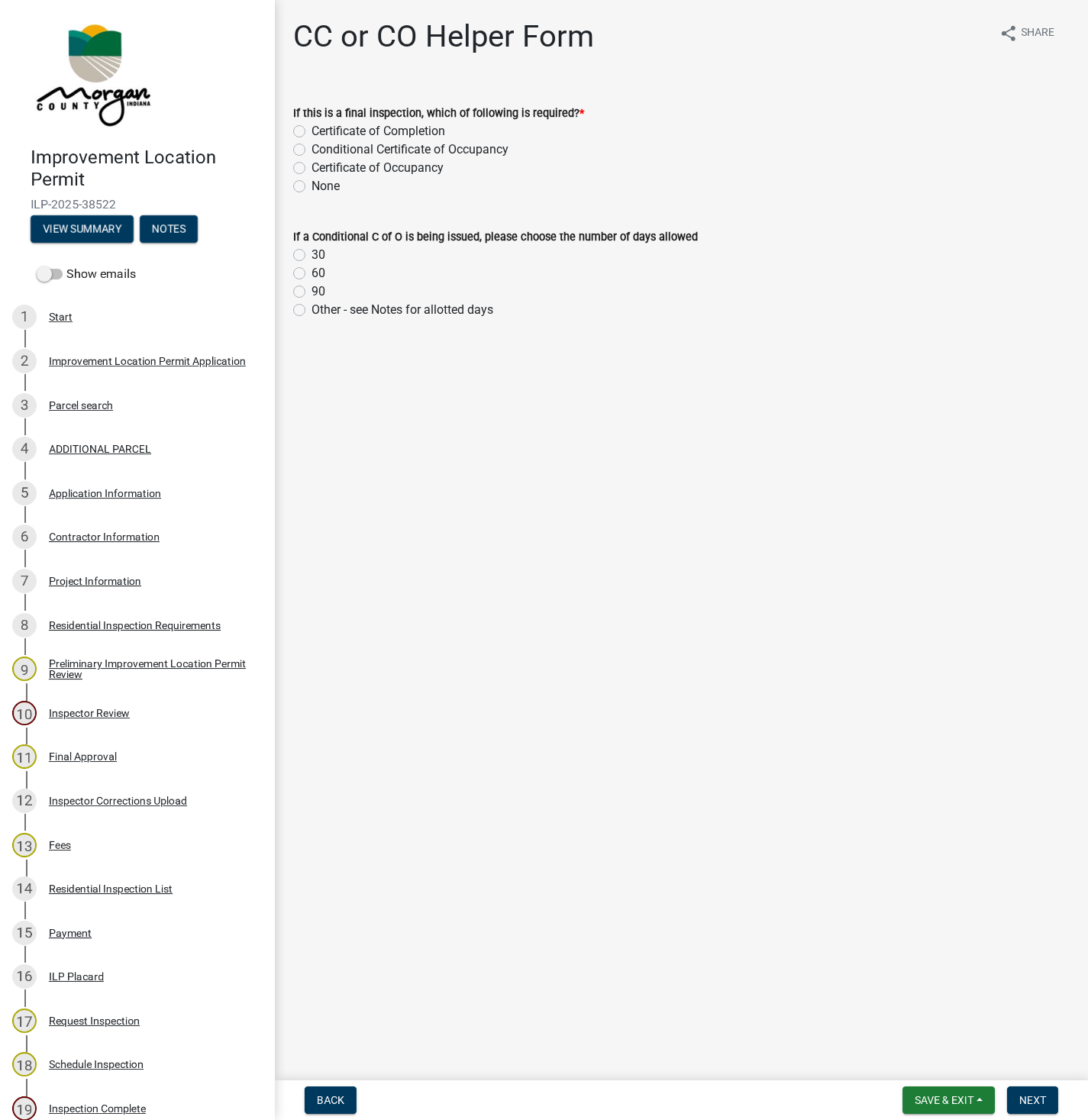
click at [311, 167] on label "Certificate of Occupancy" at bounding box center [378, 168] width 132 height 18
click at [311, 167] on input "Certificate of Occupancy" at bounding box center [316, 164] width 10 height 10
radio input "true"
click at [1040, 1097] on span "Next" at bounding box center [1033, 1100] width 26 height 12
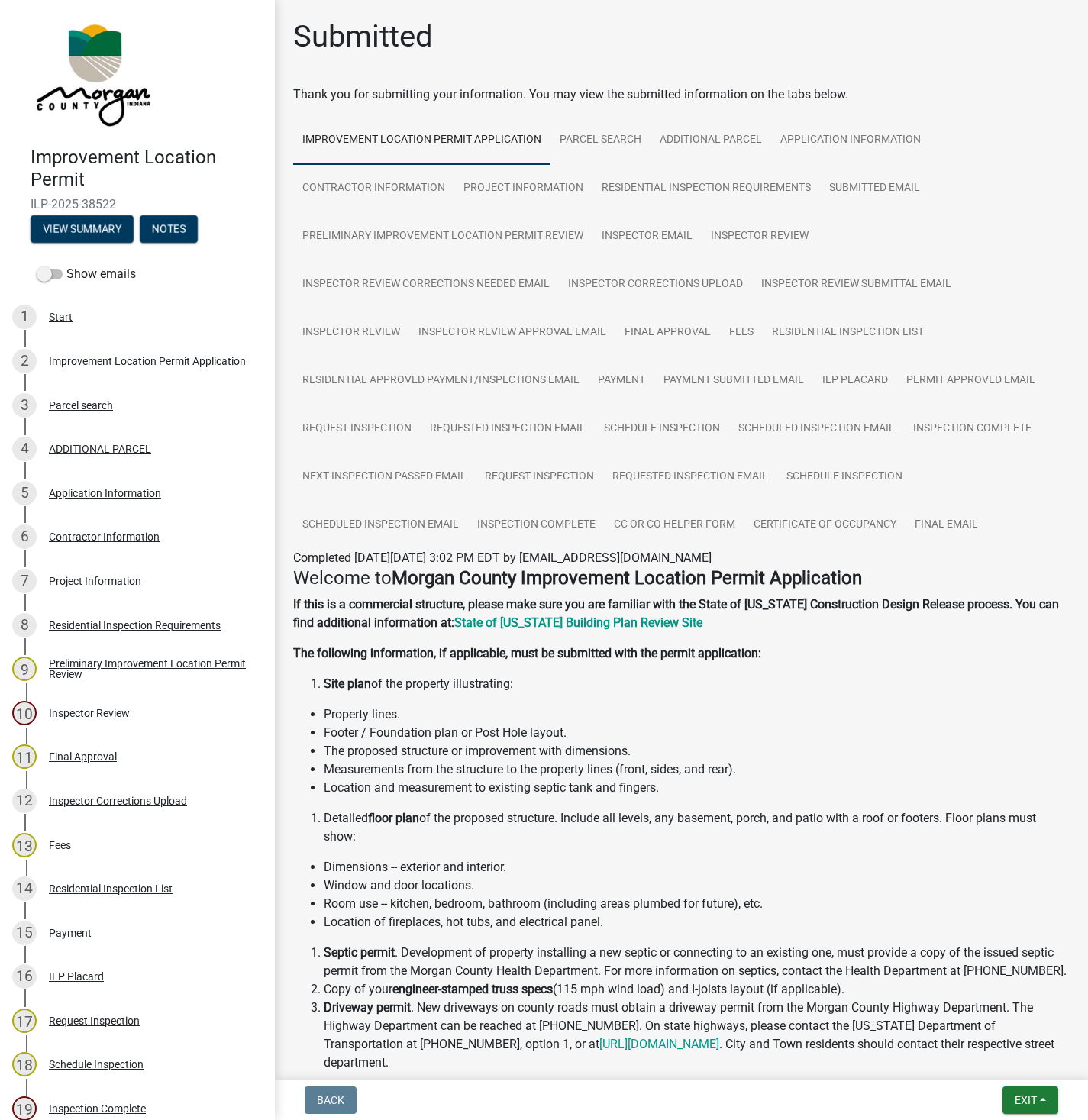
click at [1029, 1084] on nav "Back Exit Save Save & Exit" at bounding box center [681, 1100] width 813 height 40
click at [1027, 1100] on span "Exit" at bounding box center [1026, 1100] width 22 height 12
click at [989, 1063] on button "Save & Exit" at bounding box center [998, 1061] width 123 height 36
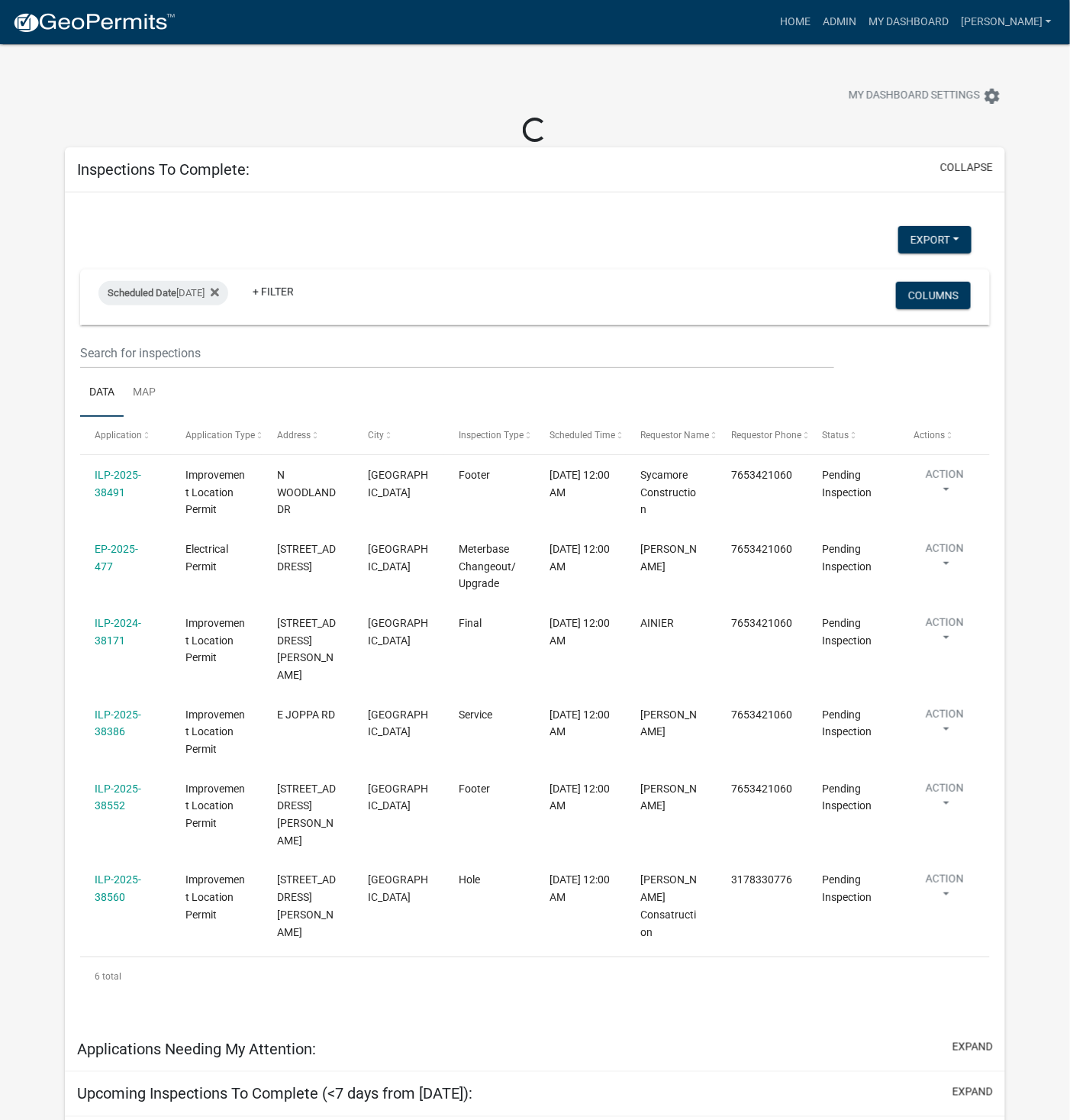
select select "1: 25"
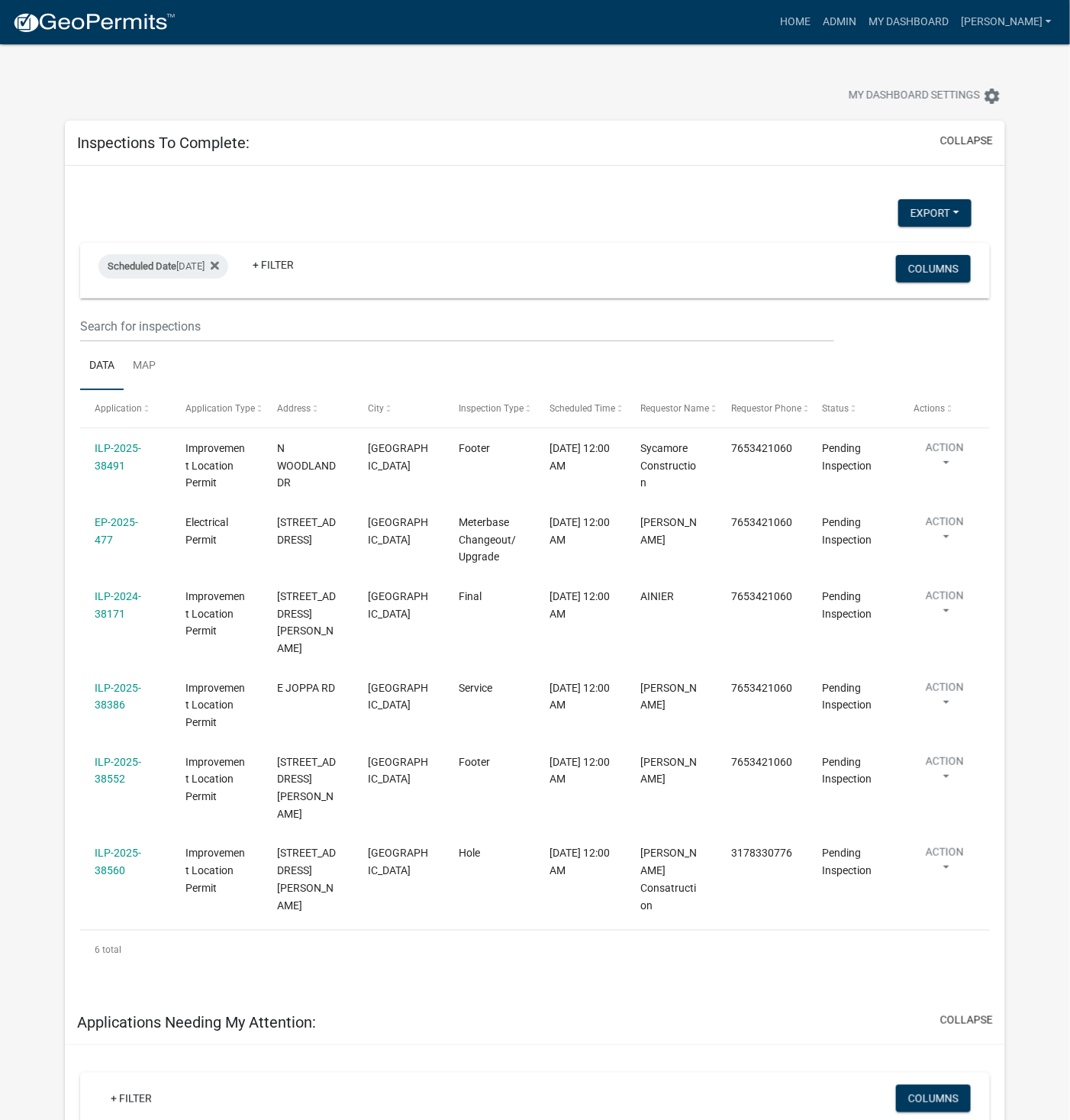
click at [946, 759] on button "Action" at bounding box center [945, 772] width 63 height 38
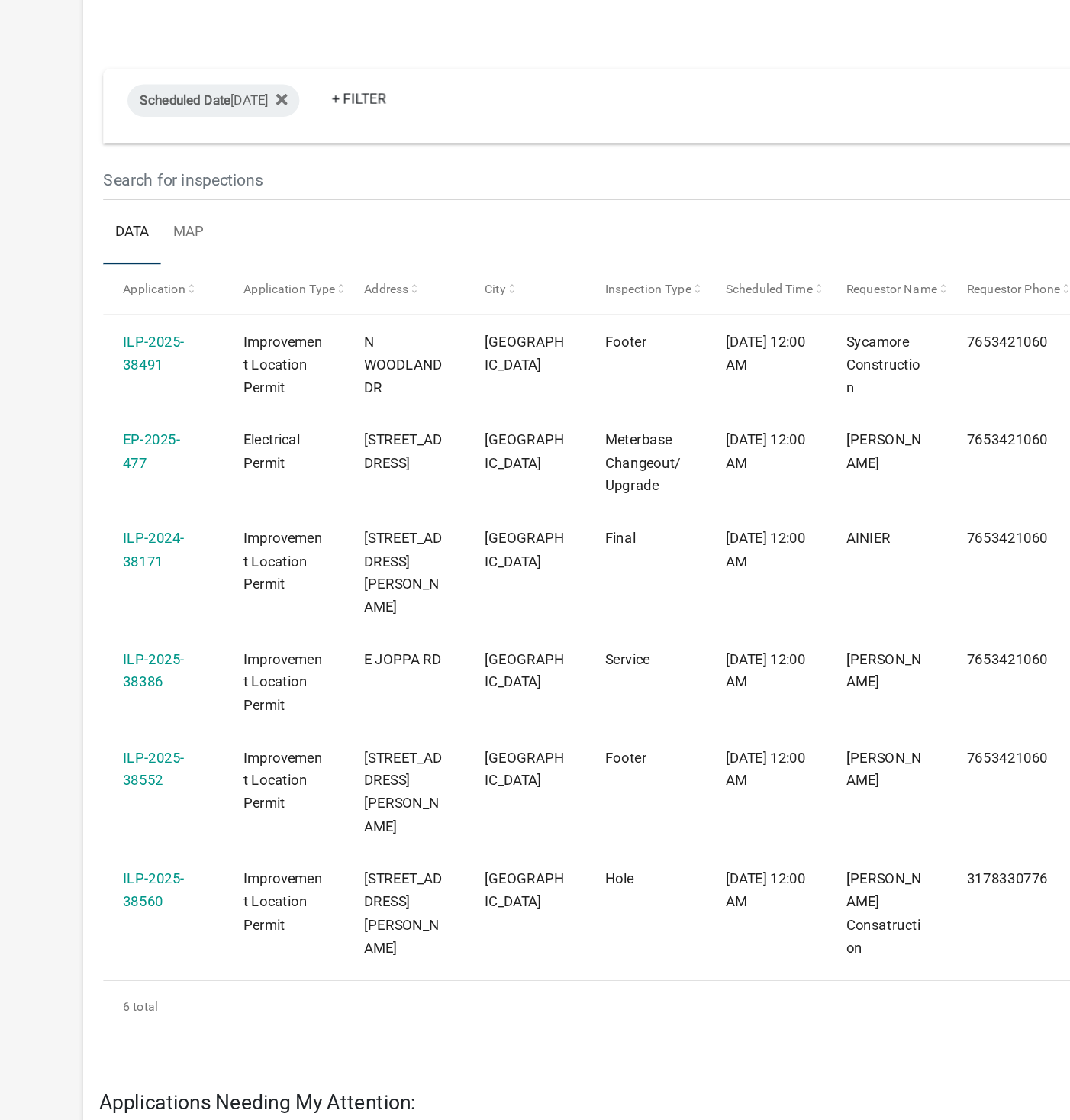
click at [132, 504] on link "EP-2025-477" at bounding box center [116, 512] width 44 height 30
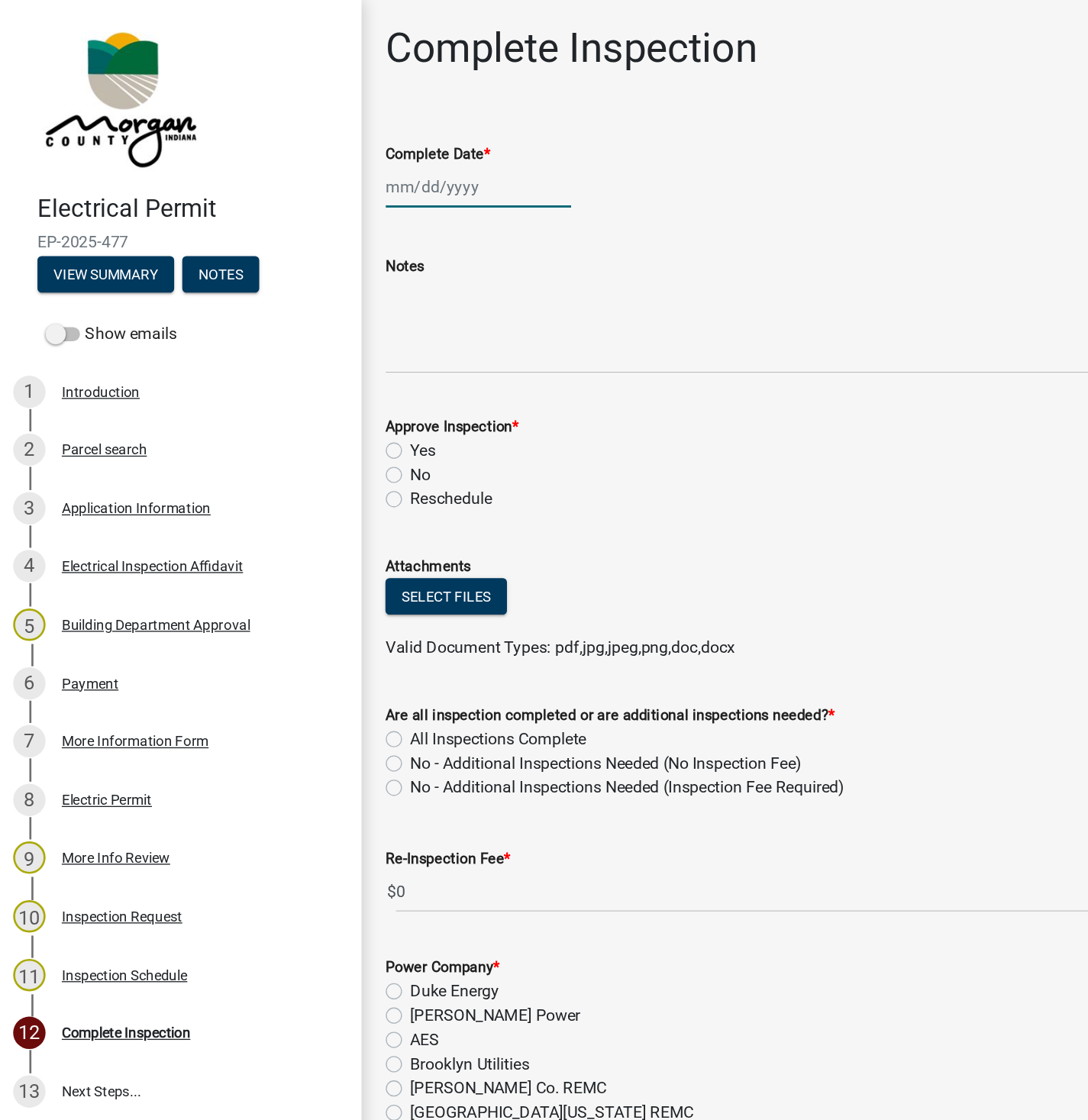
click at [332, 142] on div at bounding box center [363, 141] width 140 height 31
select select "9"
select select "2025"
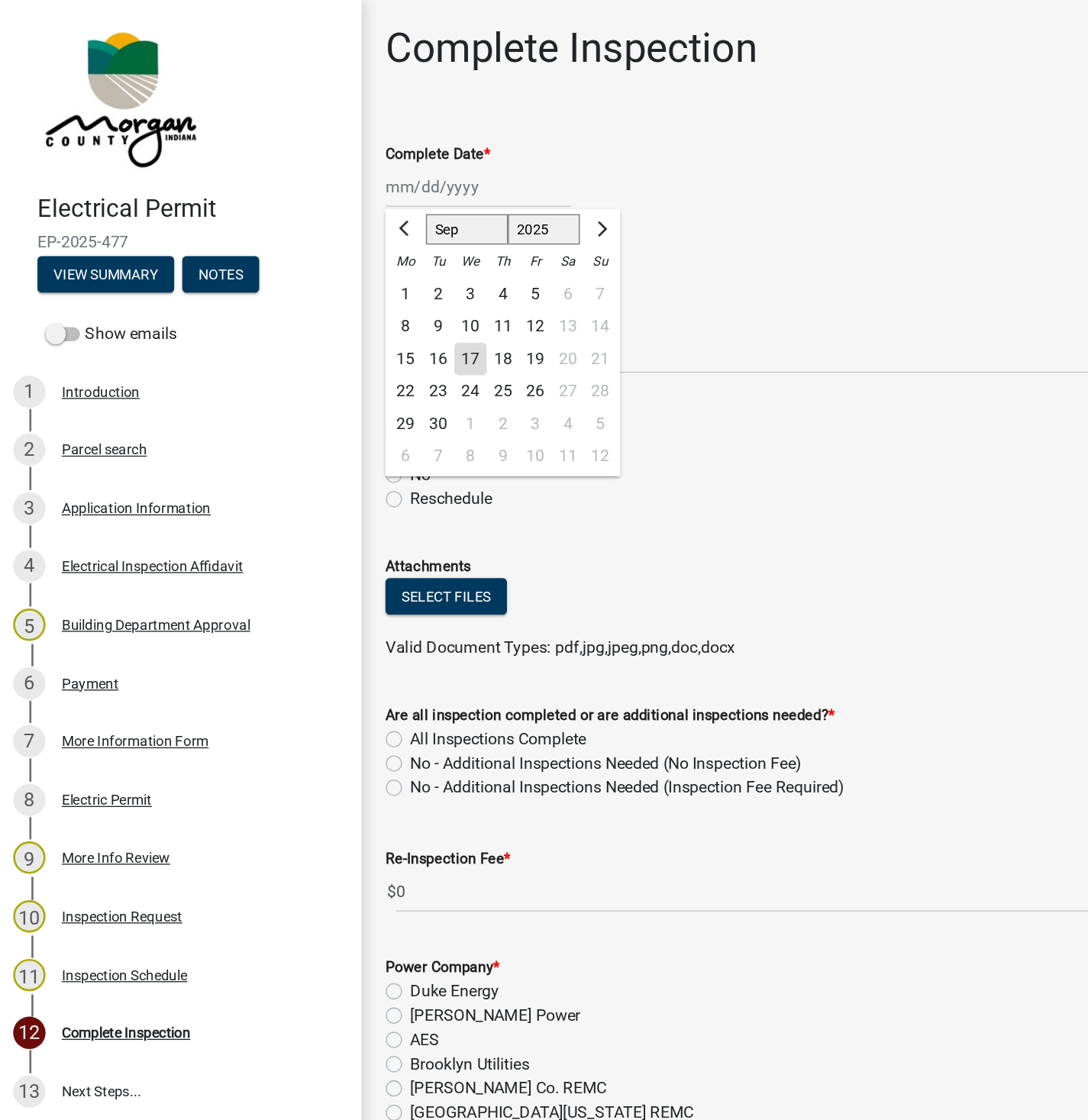
click at [356, 271] on div "17" at bounding box center [358, 272] width 25 height 25
type input "[DATE]"
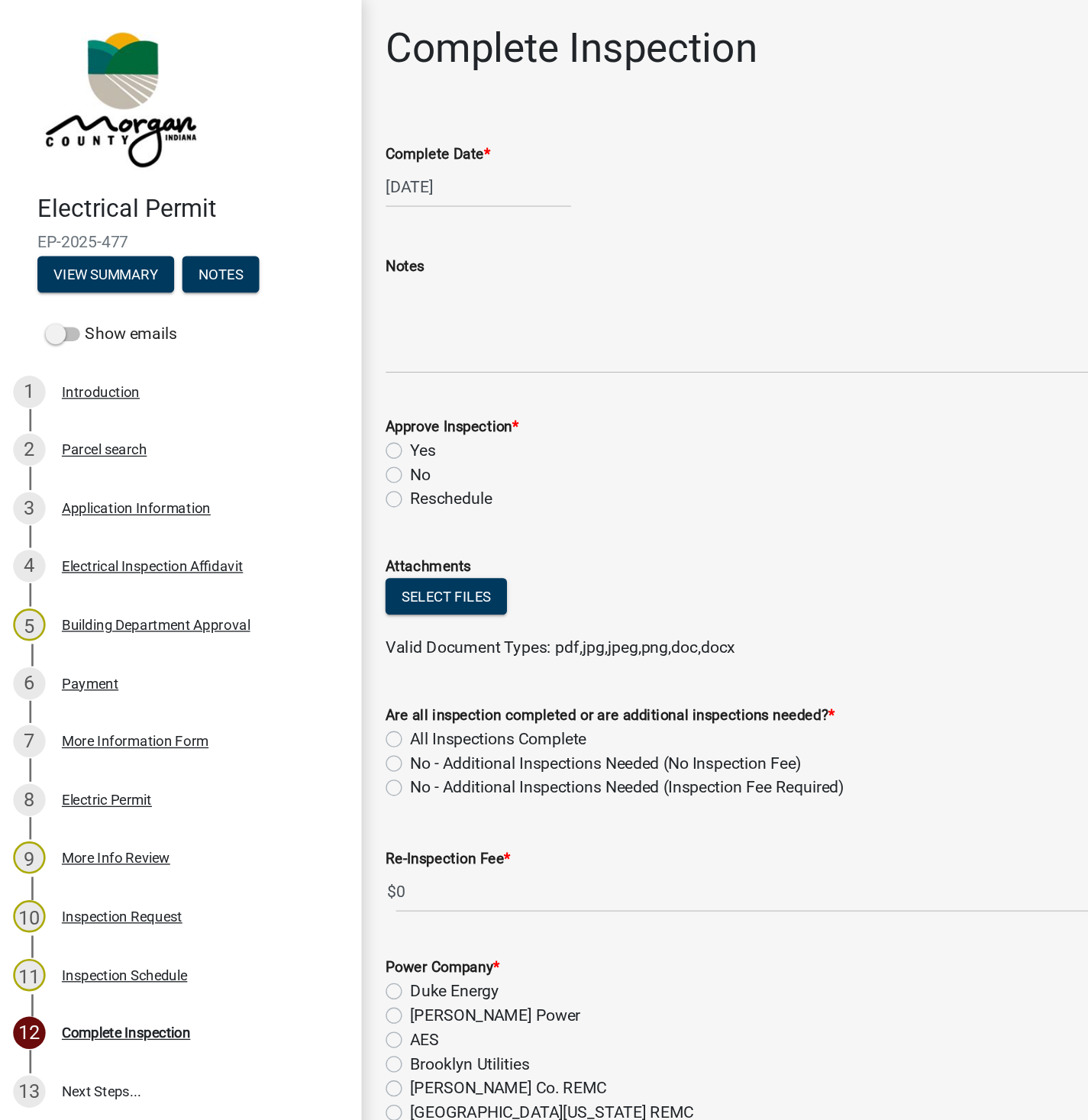
click at [311, 342] on label "Yes" at bounding box center [320, 339] width 19 height 18
click at [311, 340] on input "Yes" at bounding box center [316, 335] width 10 height 10
radio input "true"
click at [311, 575] on label "No - Additional Inspections Needed (No Inspection Fee)" at bounding box center [459, 575] width 296 height 18
click at [311, 575] on input "No - Additional Inspections Needed (No Inspection Fee)" at bounding box center [316, 571] width 10 height 10
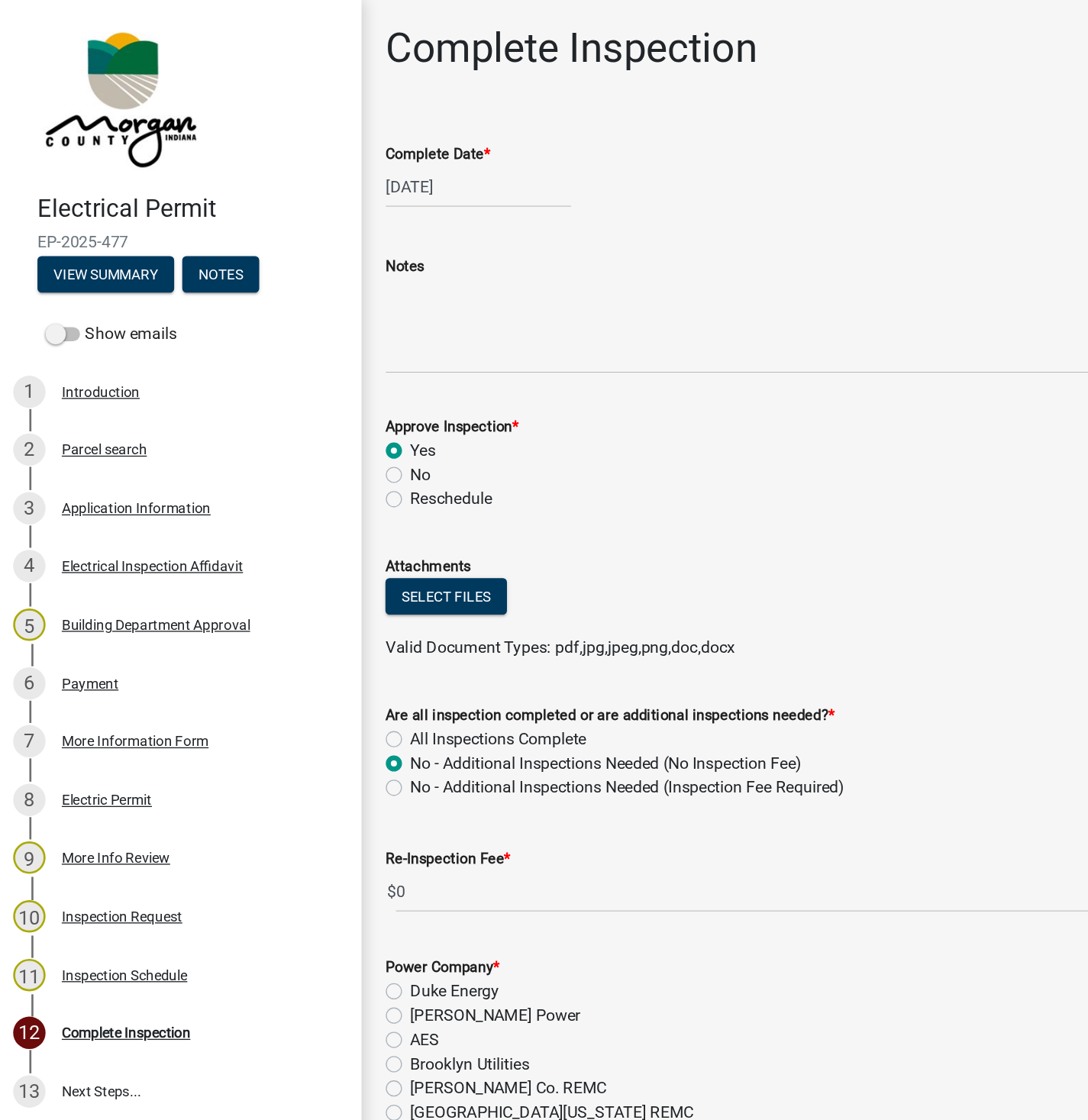
radio input "true"
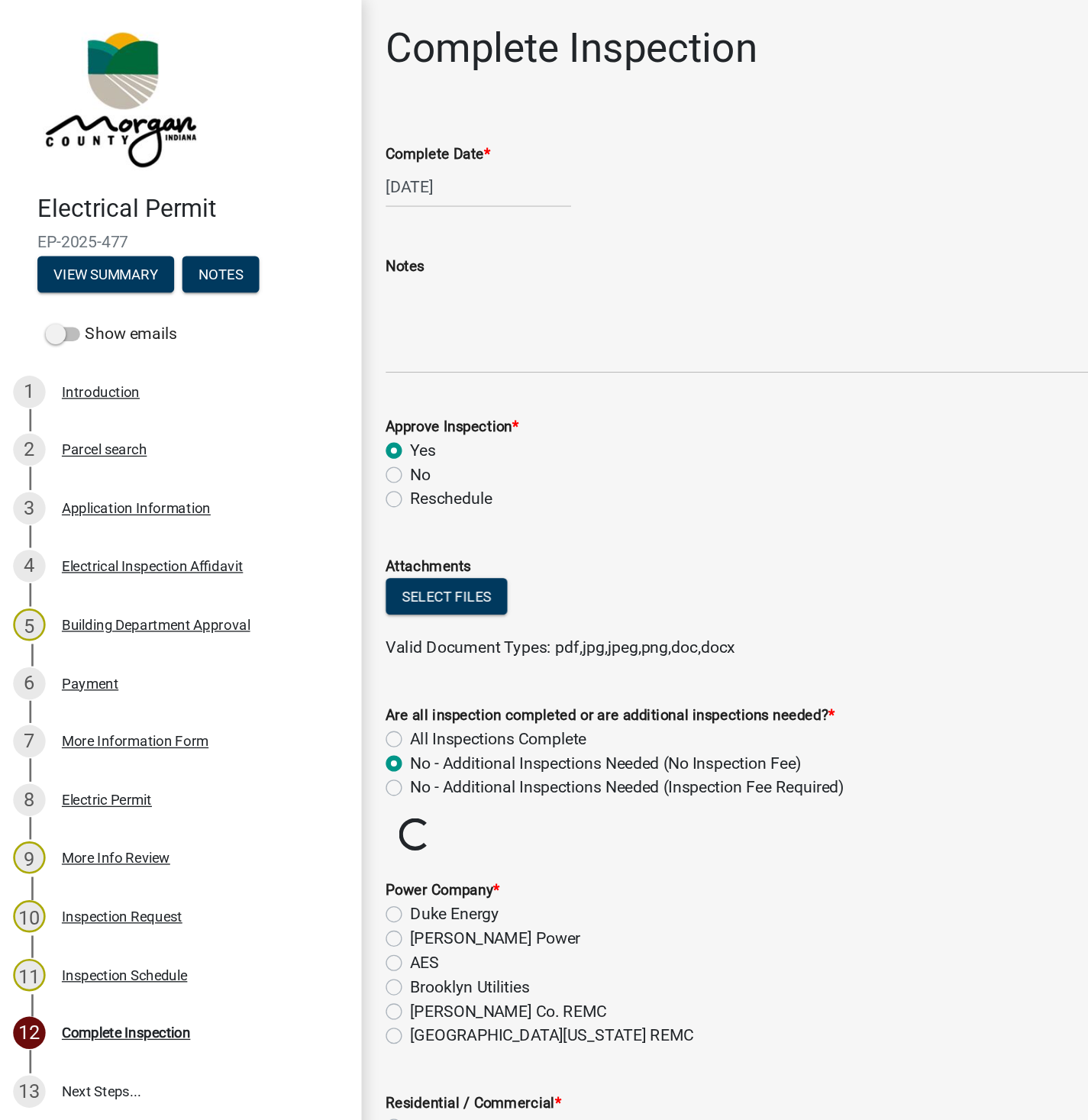
click at [311, 556] on label "All Inspections Complete" at bounding box center [378, 557] width 132 height 18
click at [311, 556] on input "All Inspections Complete" at bounding box center [316, 553] width 10 height 10
radio input "true"
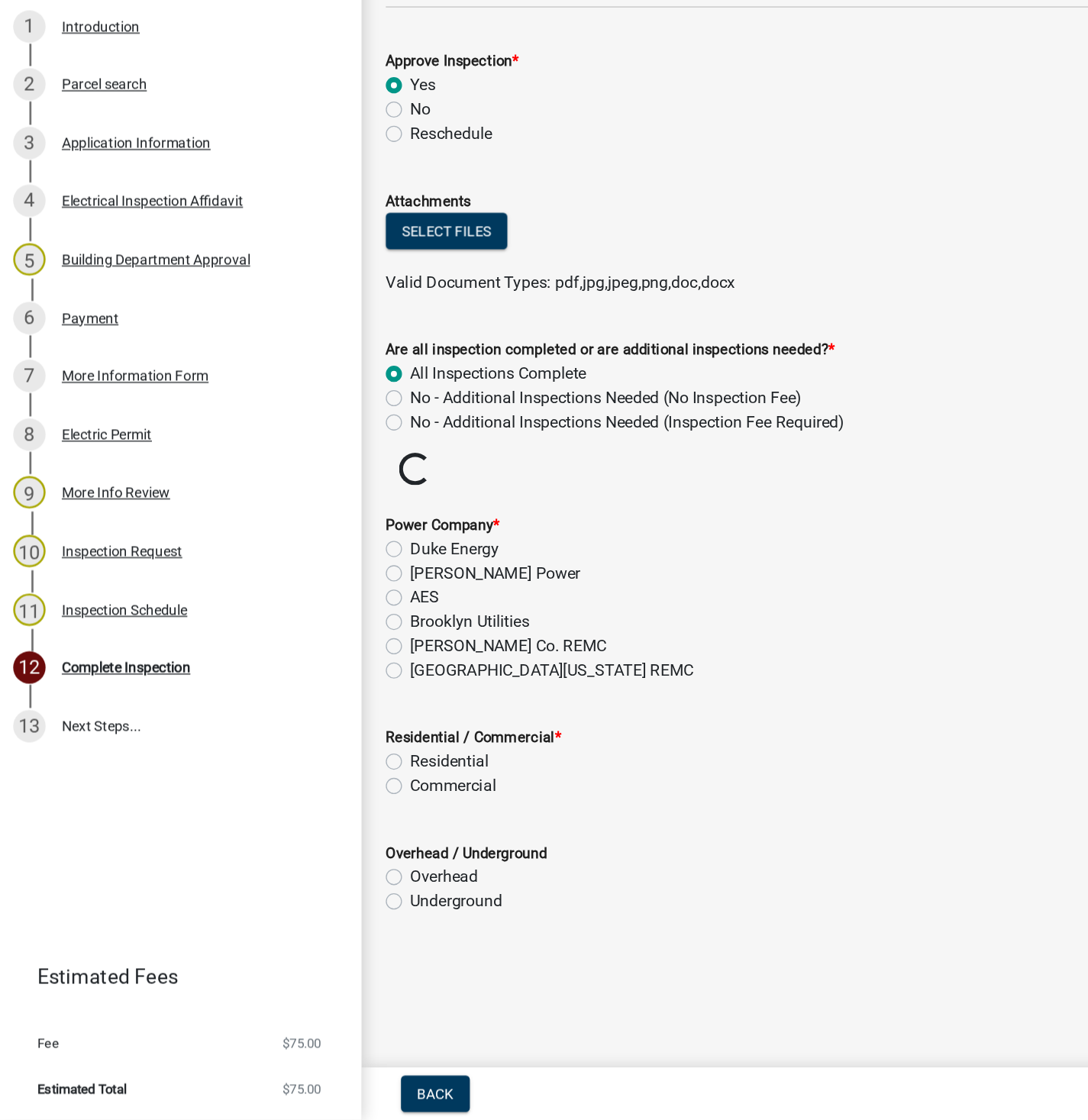
click at [311, 722] on label "AES" at bounding box center [322, 726] width 22 height 18
click at [311, 722] on input "AES" at bounding box center [316, 722] width 10 height 10
radio input "true"
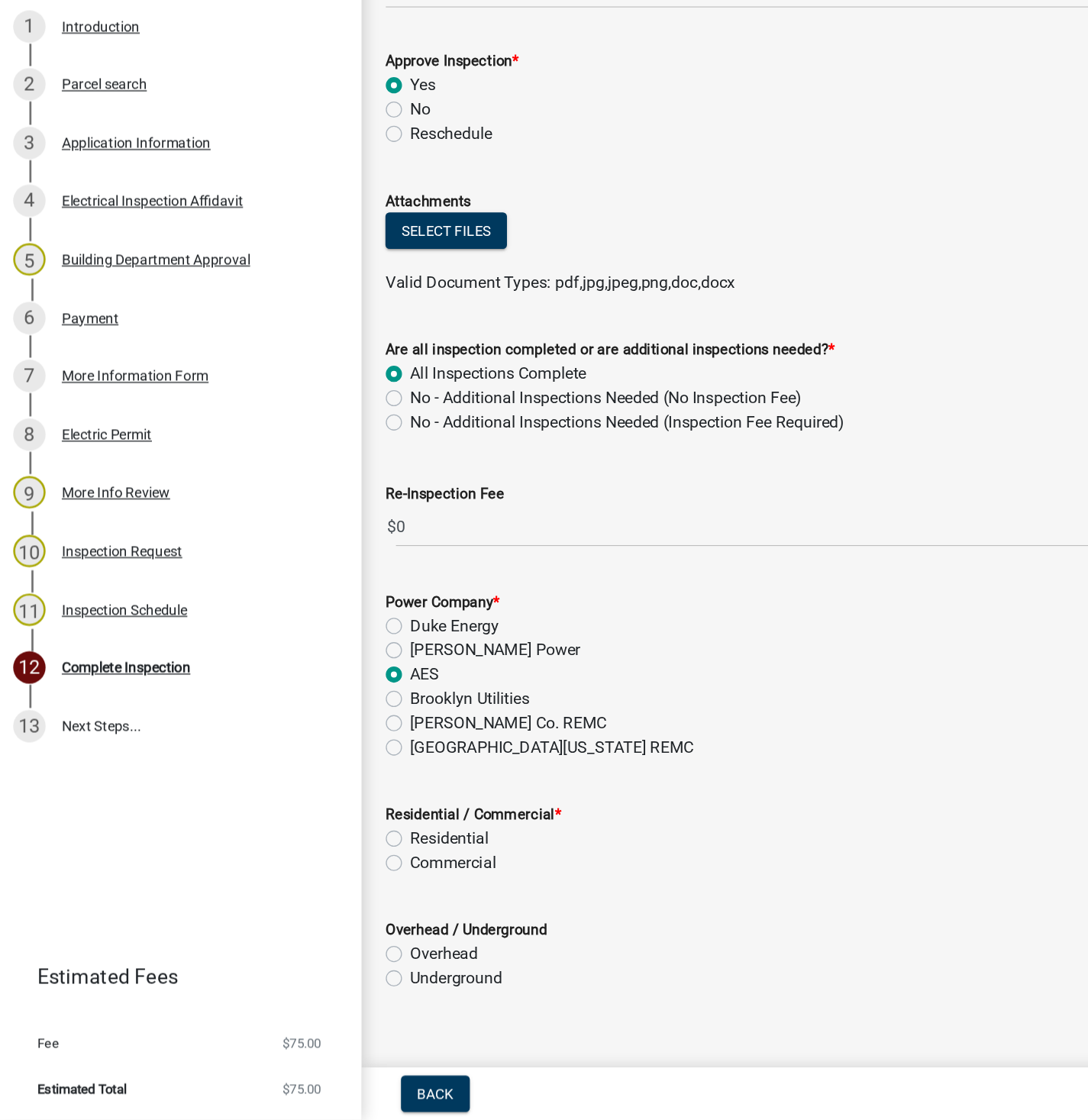
scroll to position [22, 0]
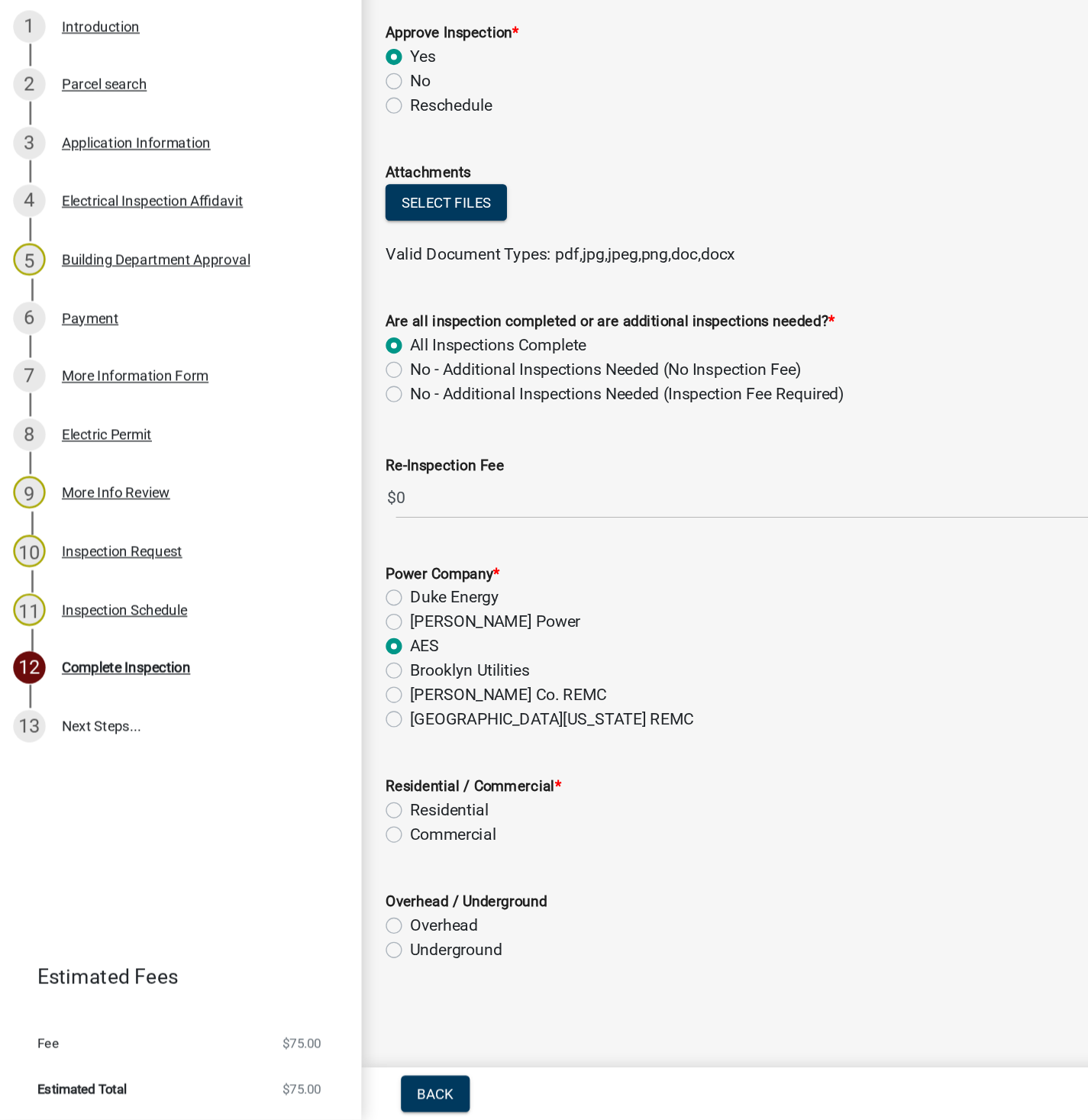
click at [311, 880] on label "Residential" at bounding box center [341, 887] width 60 height 18
click at [311, 880] on input "Residential" at bounding box center [316, 882] width 10 height 10
radio input "true"
click at [311, 972] on label "Overhead" at bounding box center [337, 973] width 51 height 18
click at [311, 972] on input "Overhead" at bounding box center [316, 969] width 10 height 10
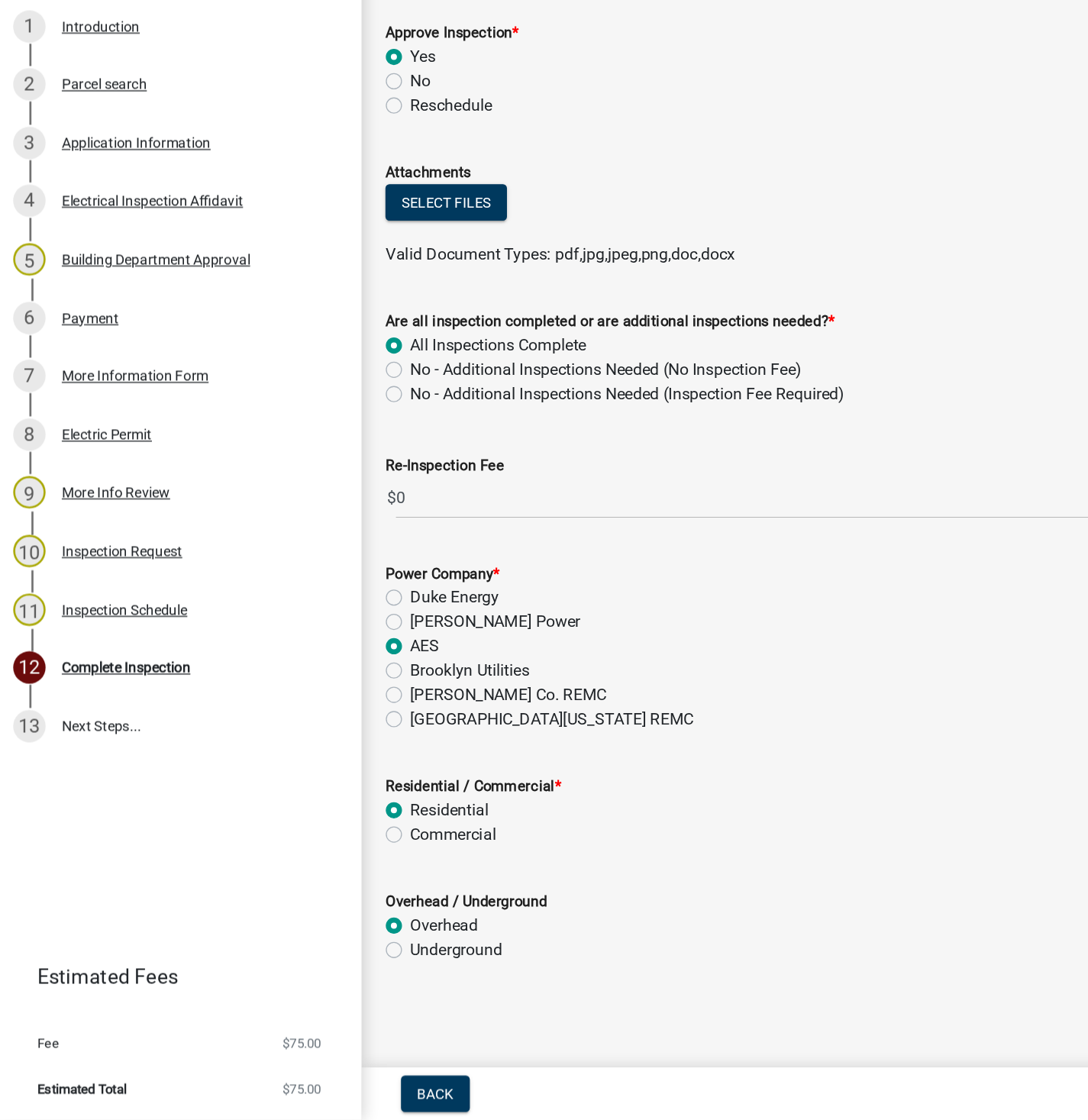
radio input "true"
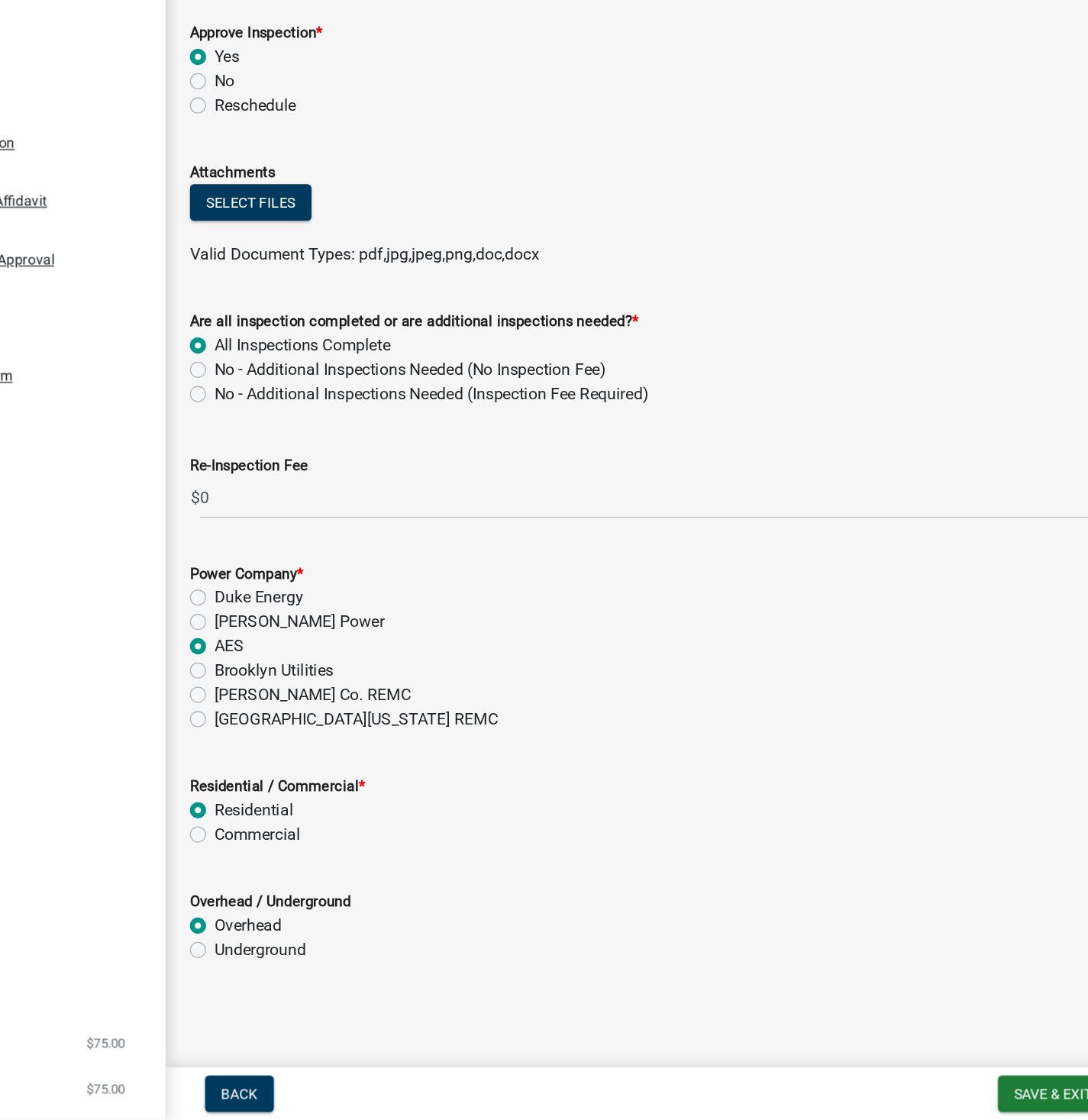
scroll to position [0, 0]
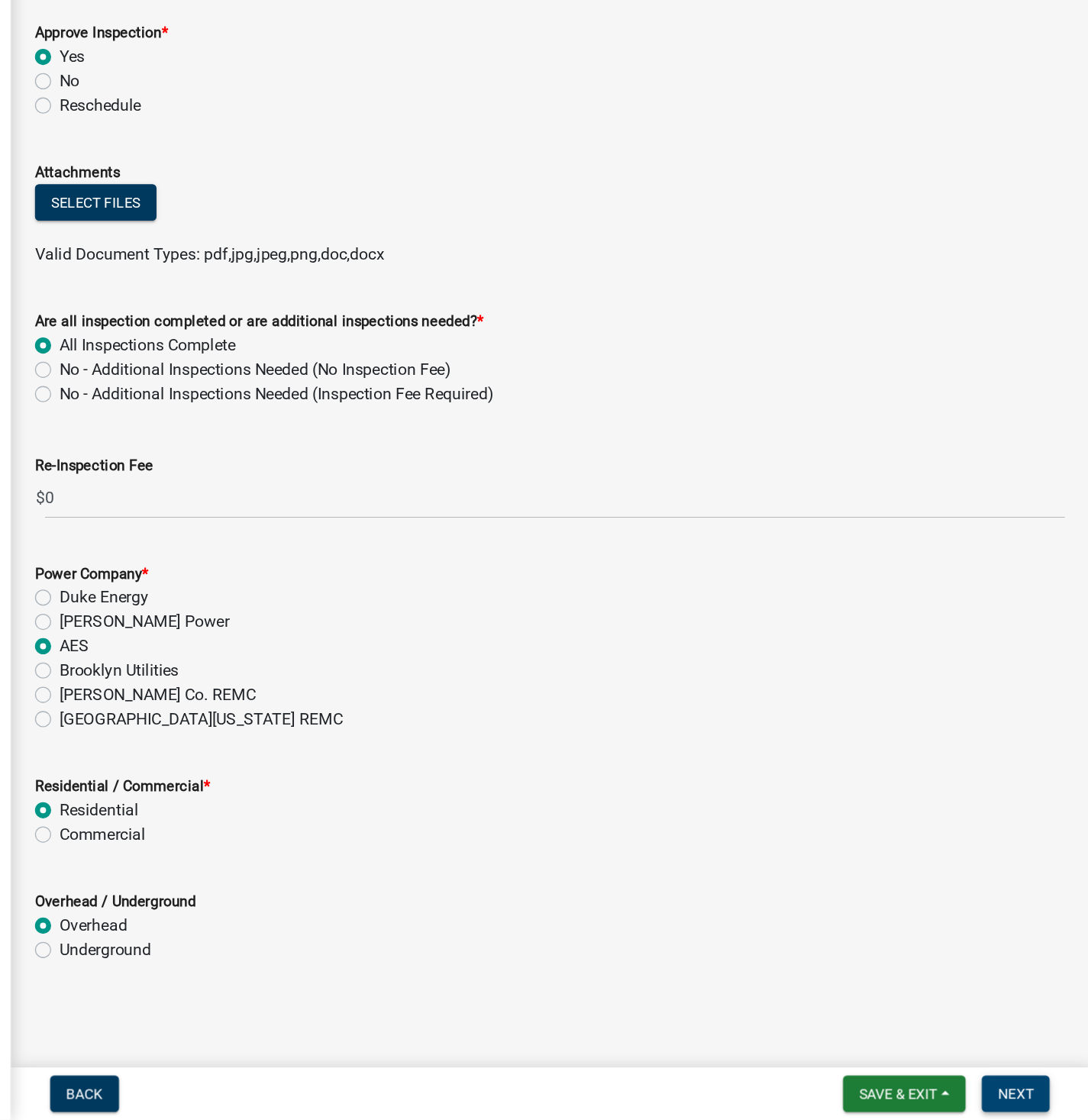
click at [1033, 1098] on span "Next" at bounding box center [1033, 1100] width 26 height 12
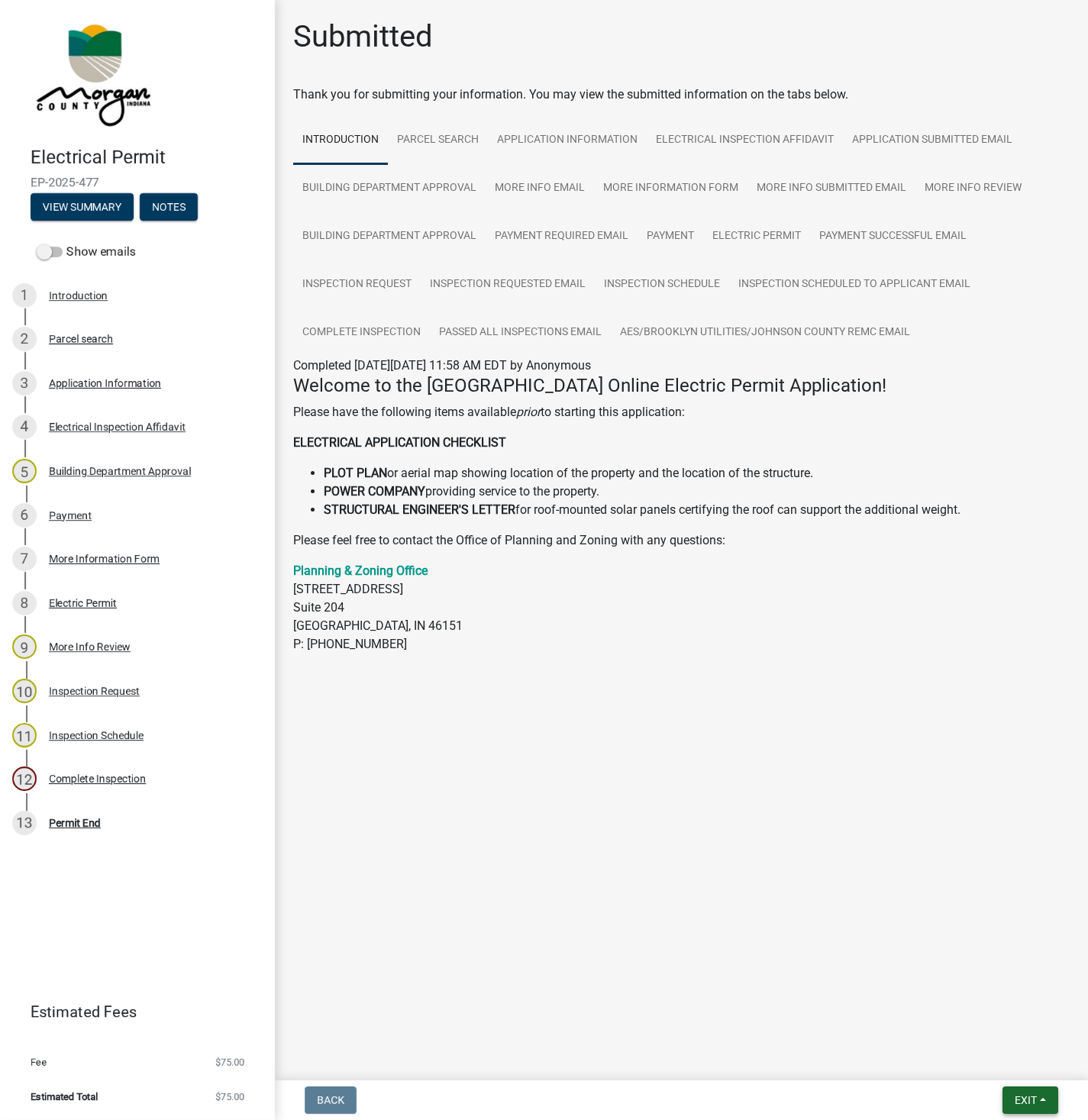
click at [1023, 1100] on span "Exit" at bounding box center [1026, 1100] width 22 height 12
click at [990, 1012] on button "Save" at bounding box center [998, 1025] width 123 height 36
